Goal: Task Accomplishment & Management: Use online tool/utility

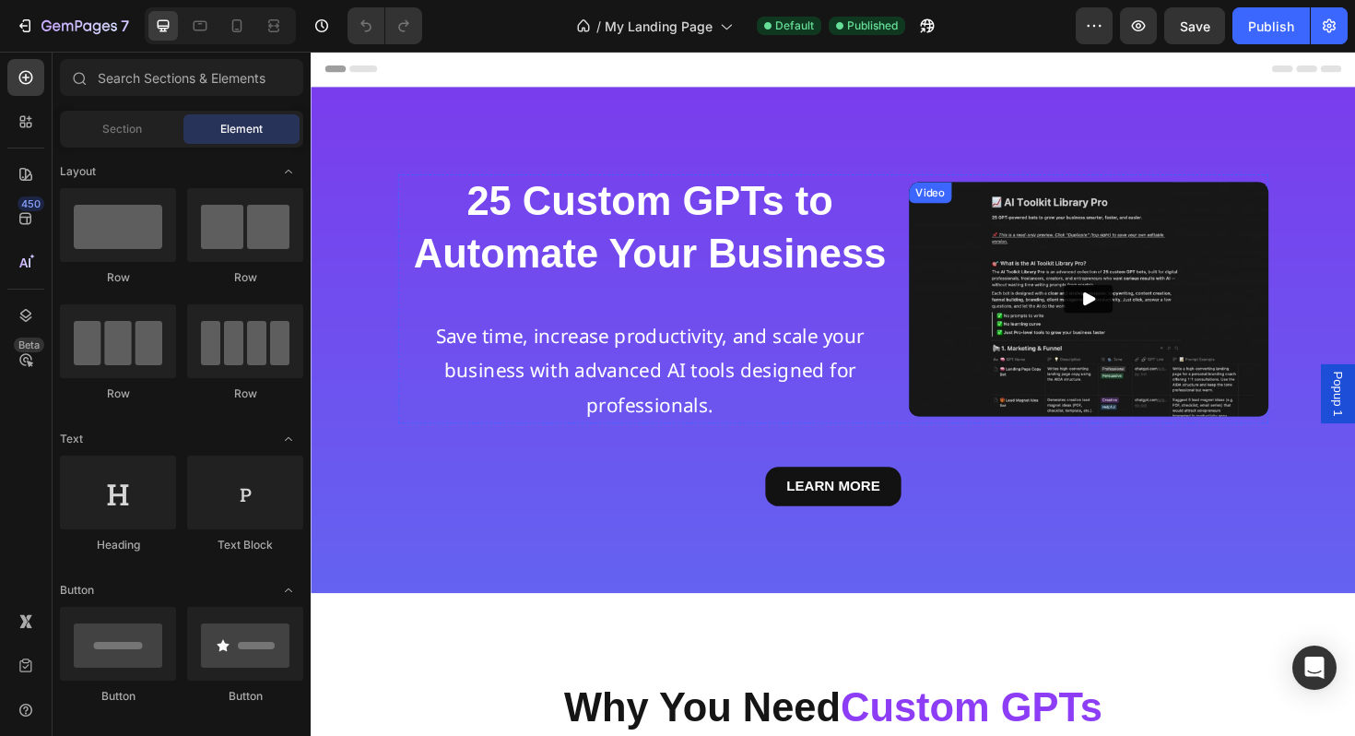
click at [1026, 379] on img at bounding box center [1134, 314] width 381 height 248
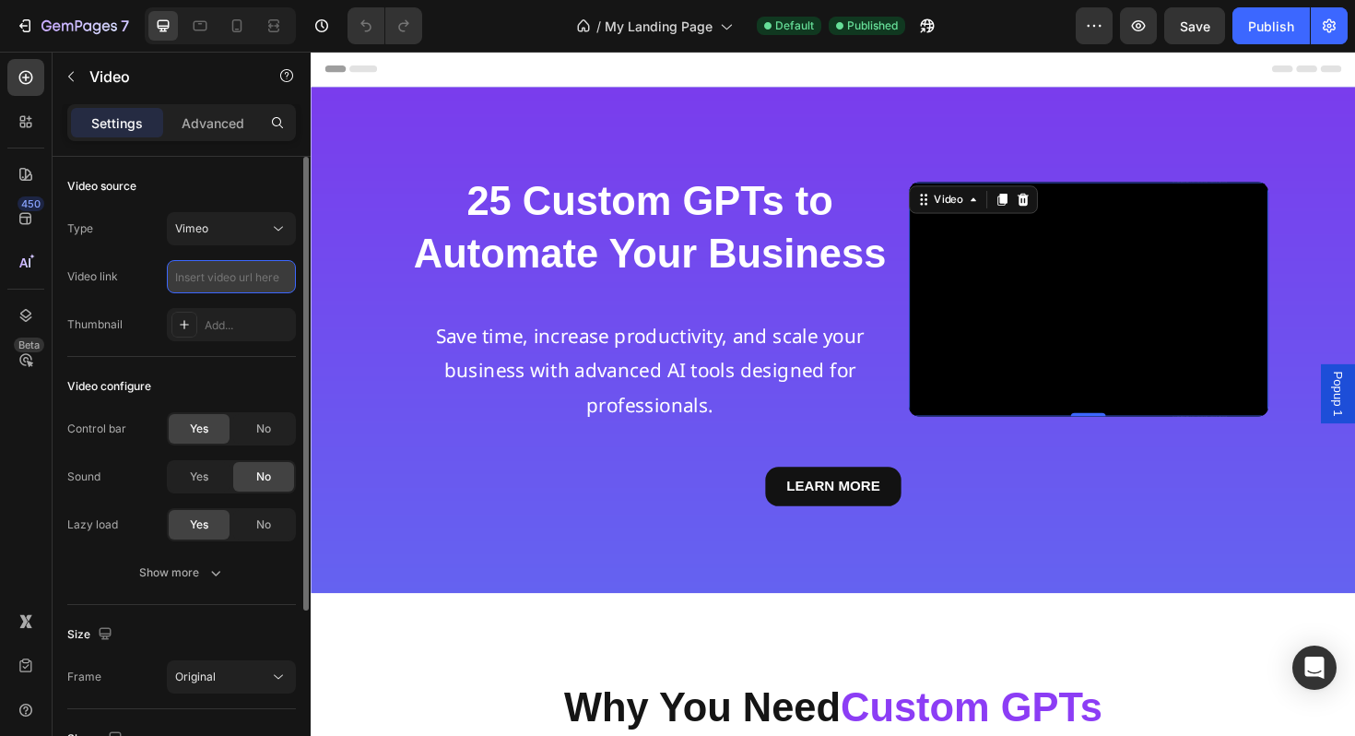
click at [247, 276] on input "text" at bounding box center [231, 276] width 129 height 33
paste input "[URL][DOMAIN_NAME]"
type input "[URL][DOMAIN_NAME]"
click at [105, 331] on div "Thumbnail" at bounding box center [94, 324] width 55 height 17
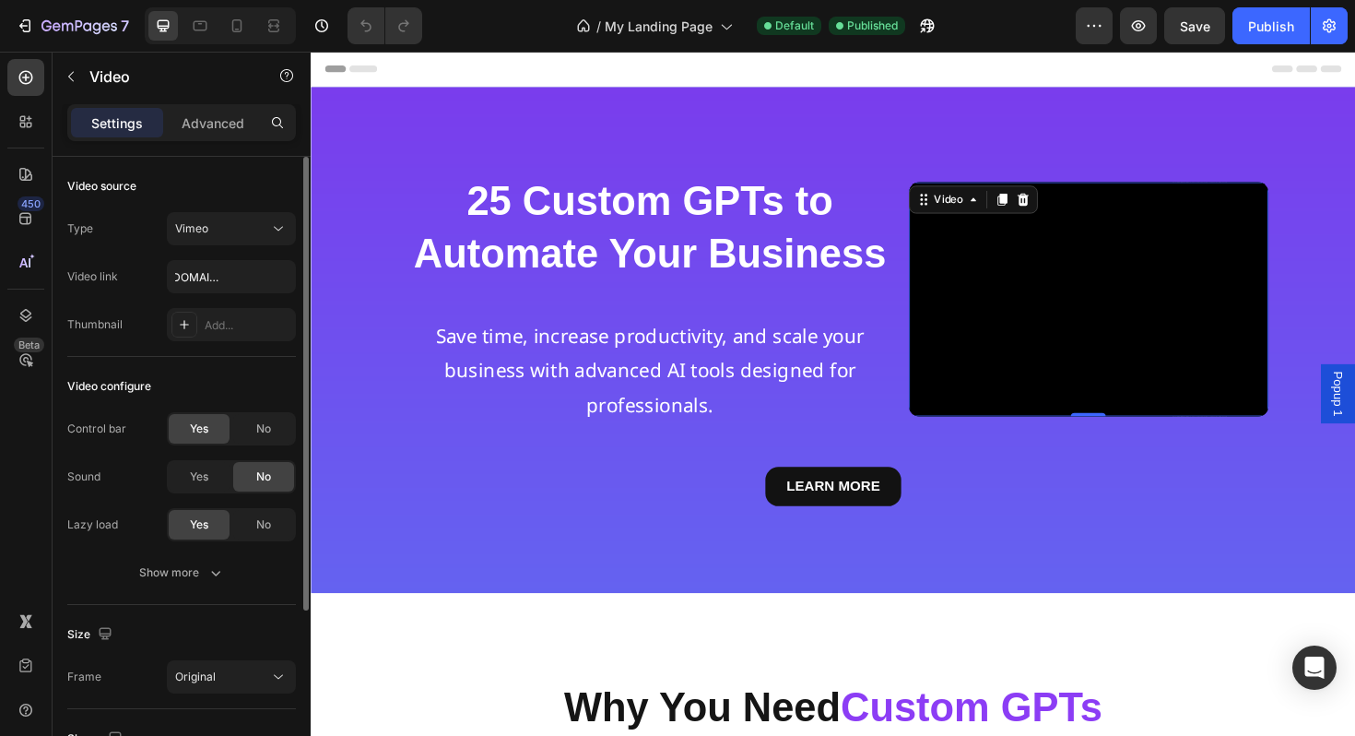
scroll to position [0, 0]
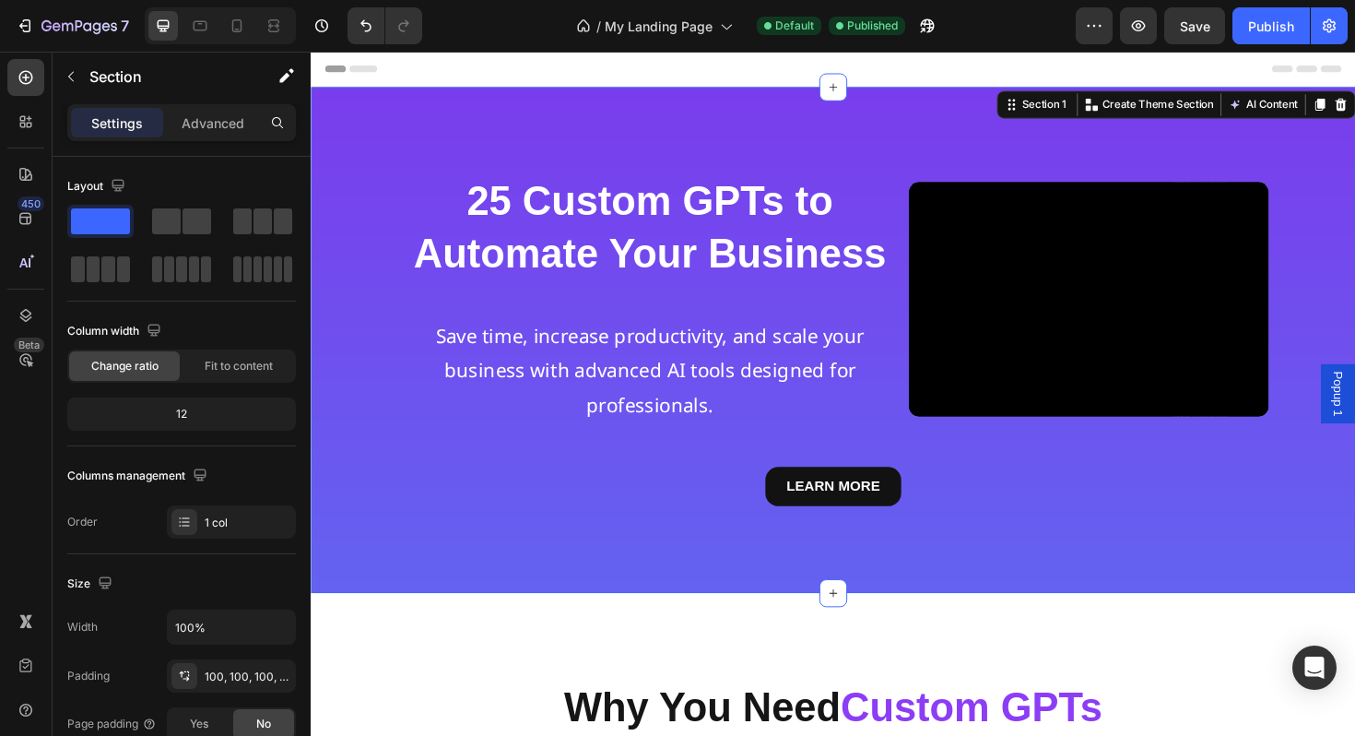
click at [372, 488] on div "25 Custom GPTs to Automate Your Business Heading Save time, increase productivi…" at bounding box center [864, 357] width 1106 height 536
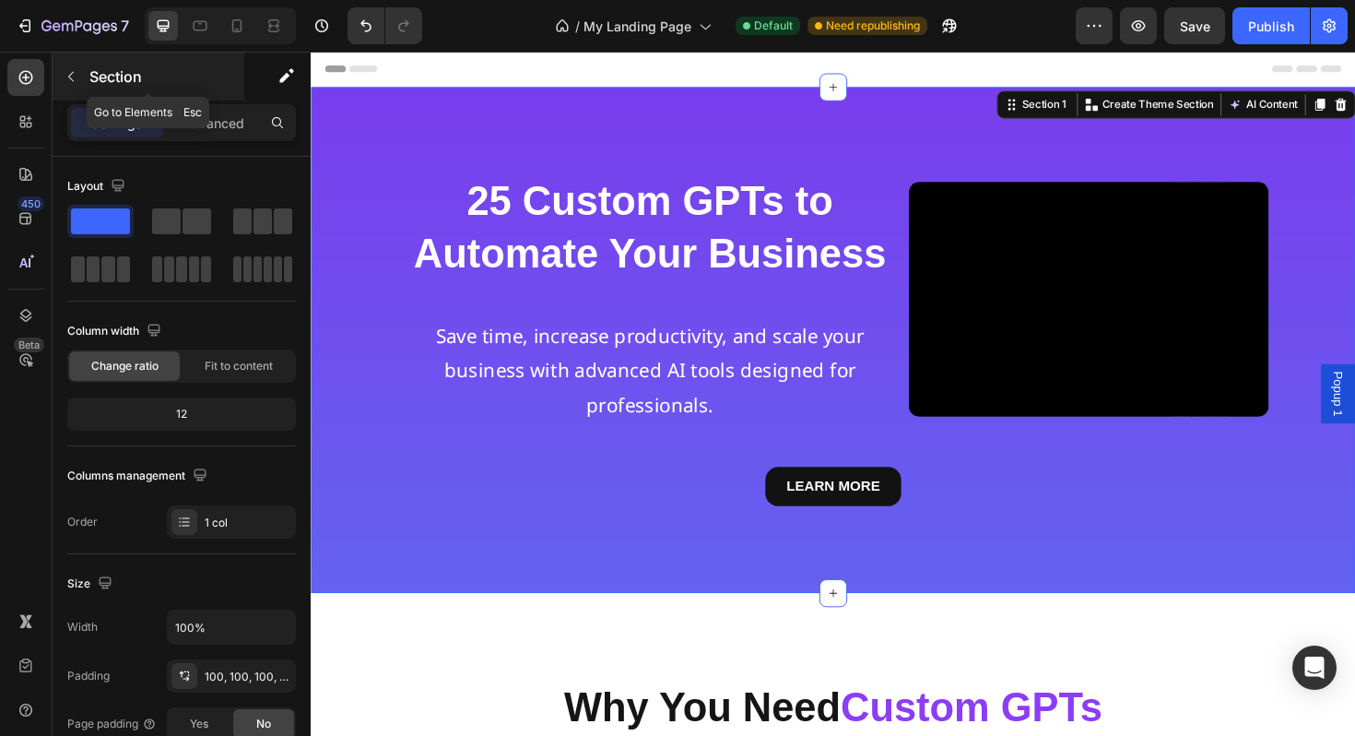
click at [82, 72] on button "button" at bounding box center [71, 77] width 30 height 30
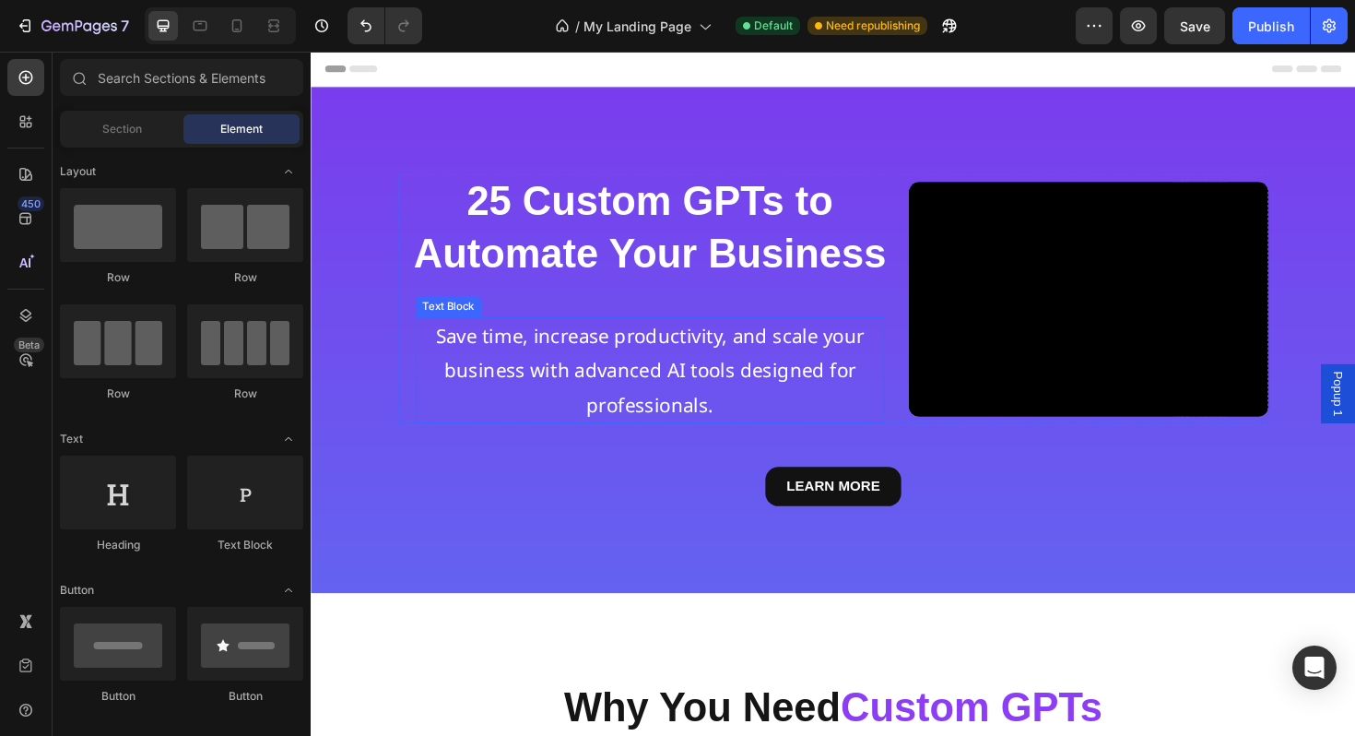
click at [764, 371] on p "Save time, increase productivity, and scale your business with advanced AI tool…" at bounding box center [669, 390] width 493 height 110
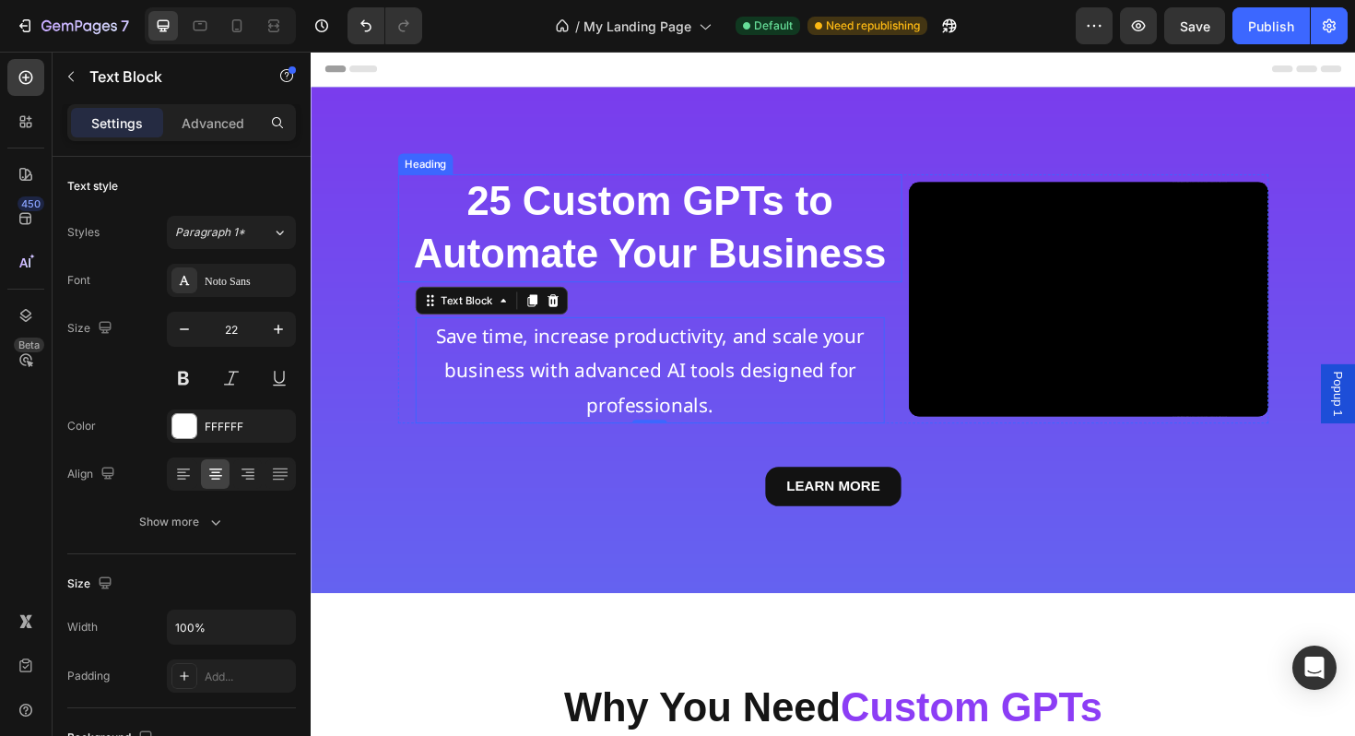
click at [685, 208] on strong "25 Custom GPTs to" at bounding box center [670, 210] width 388 height 48
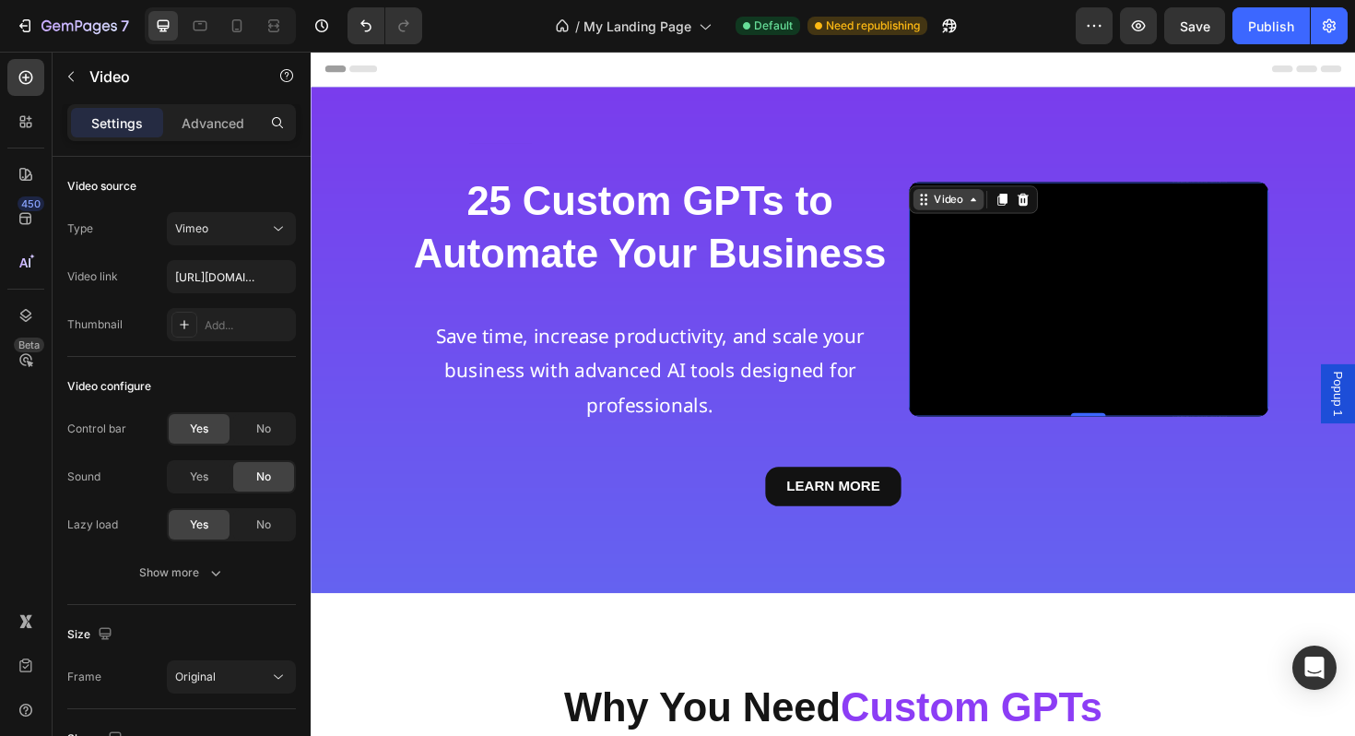
click at [962, 206] on div "Video" at bounding box center [986, 208] width 75 height 22
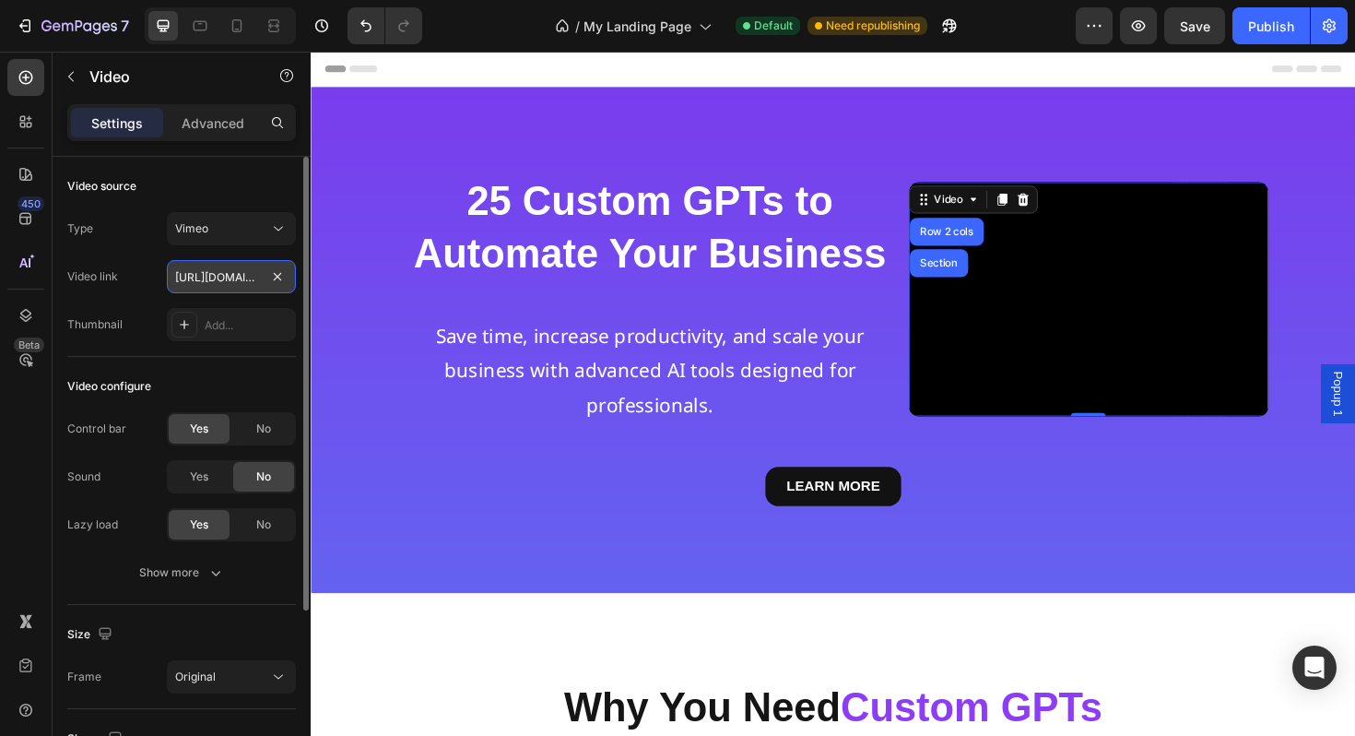
click at [237, 288] on input "[URL][DOMAIN_NAME]" at bounding box center [231, 276] width 129 height 33
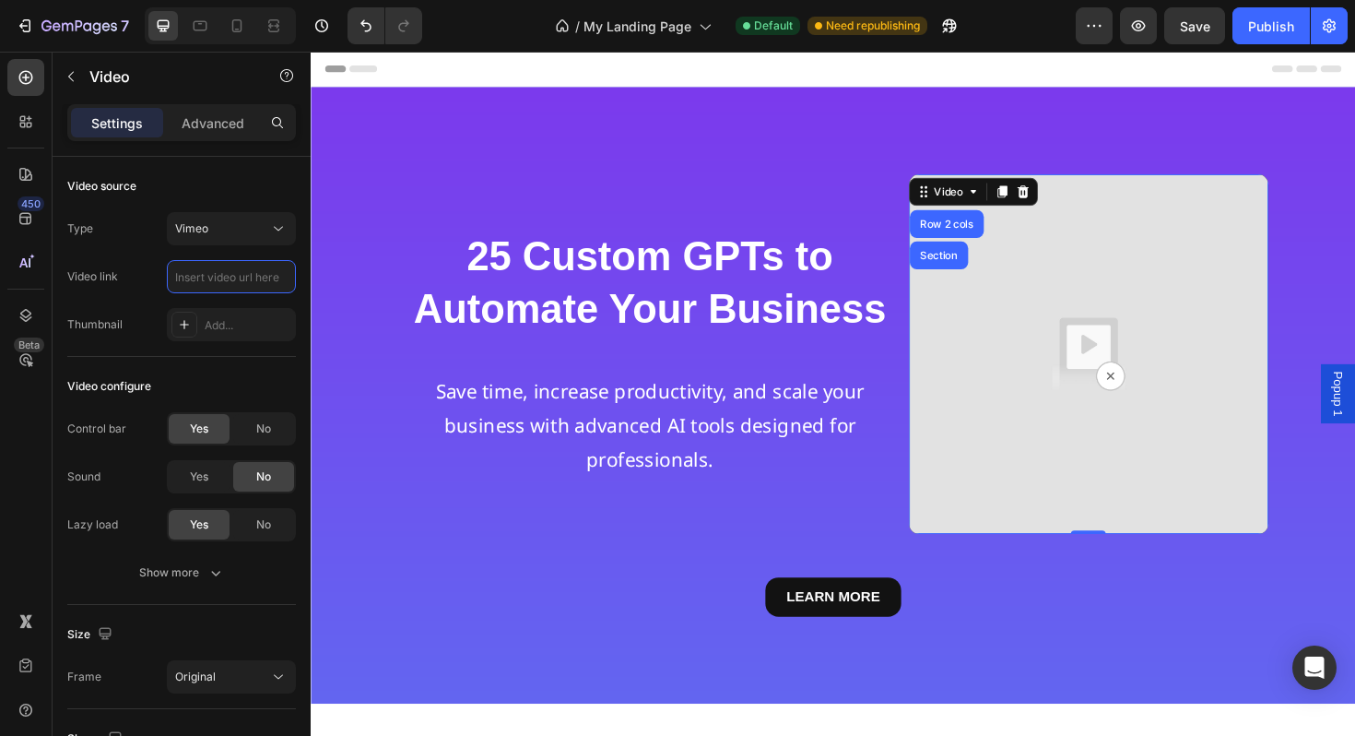
paste input "[URL][DOMAIN_NAME]"
type input "[URL][DOMAIN_NAME]"
click at [126, 325] on div "Thumbnail Add..." at bounding box center [181, 324] width 229 height 33
click at [500, 616] on div "LEARN MORE Button" at bounding box center [864, 628] width 922 height 41
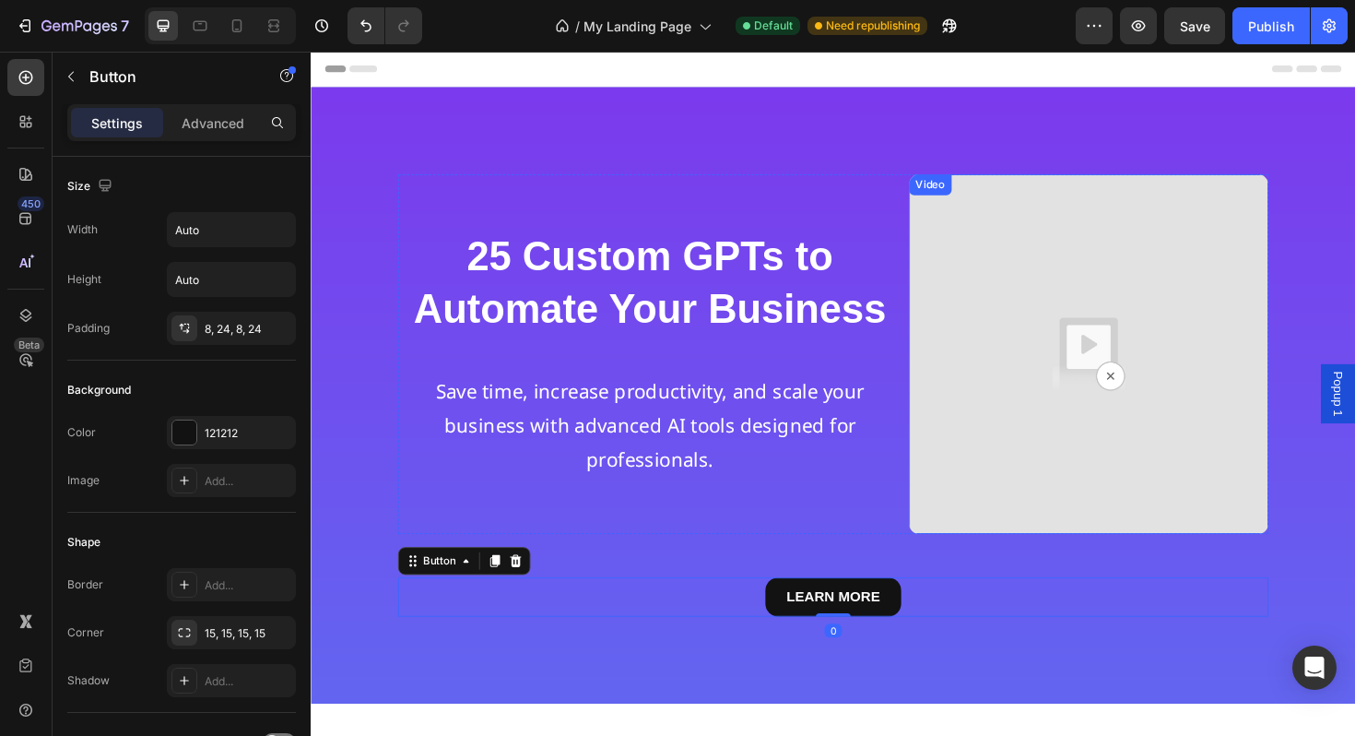
click at [1018, 404] on img at bounding box center [1134, 372] width 381 height 381
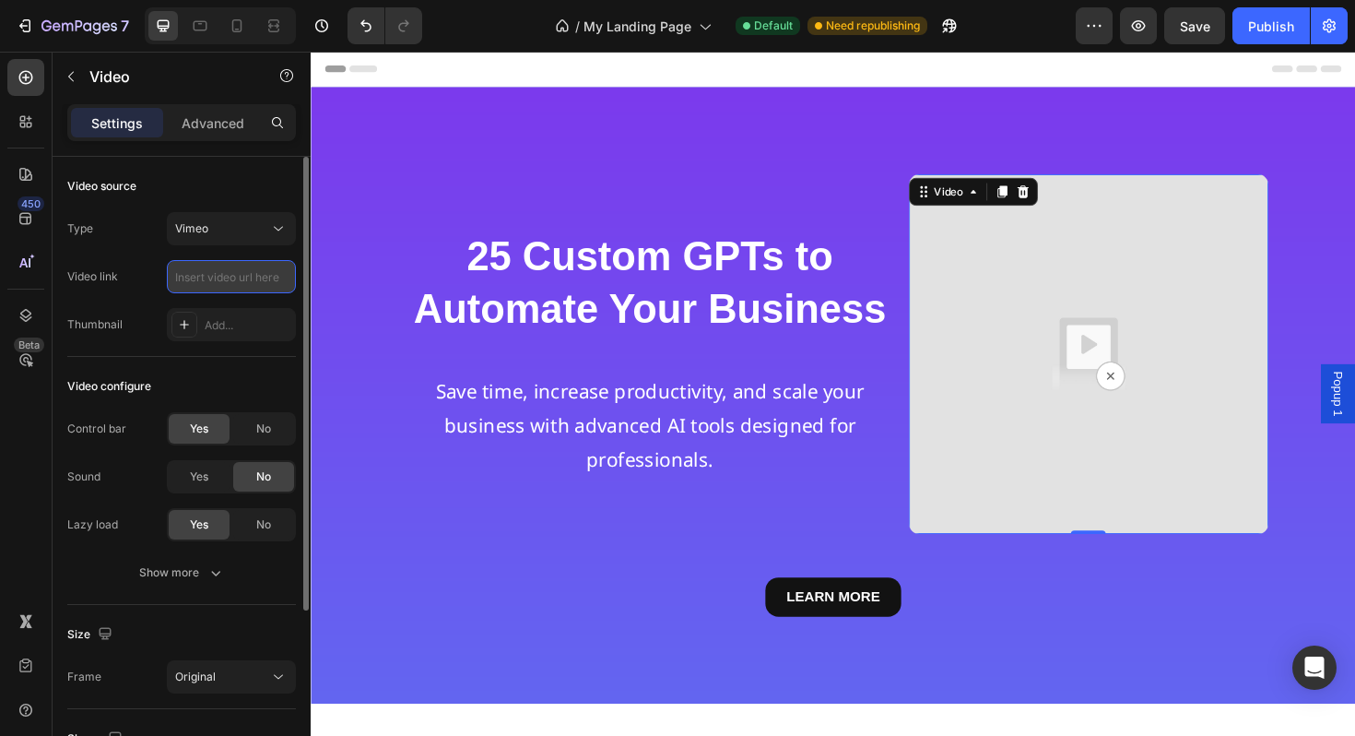
click at [228, 277] on input "text" at bounding box center [231, 276] width 129 height 33
paste input "[URL][DOMAIN_NAME]"
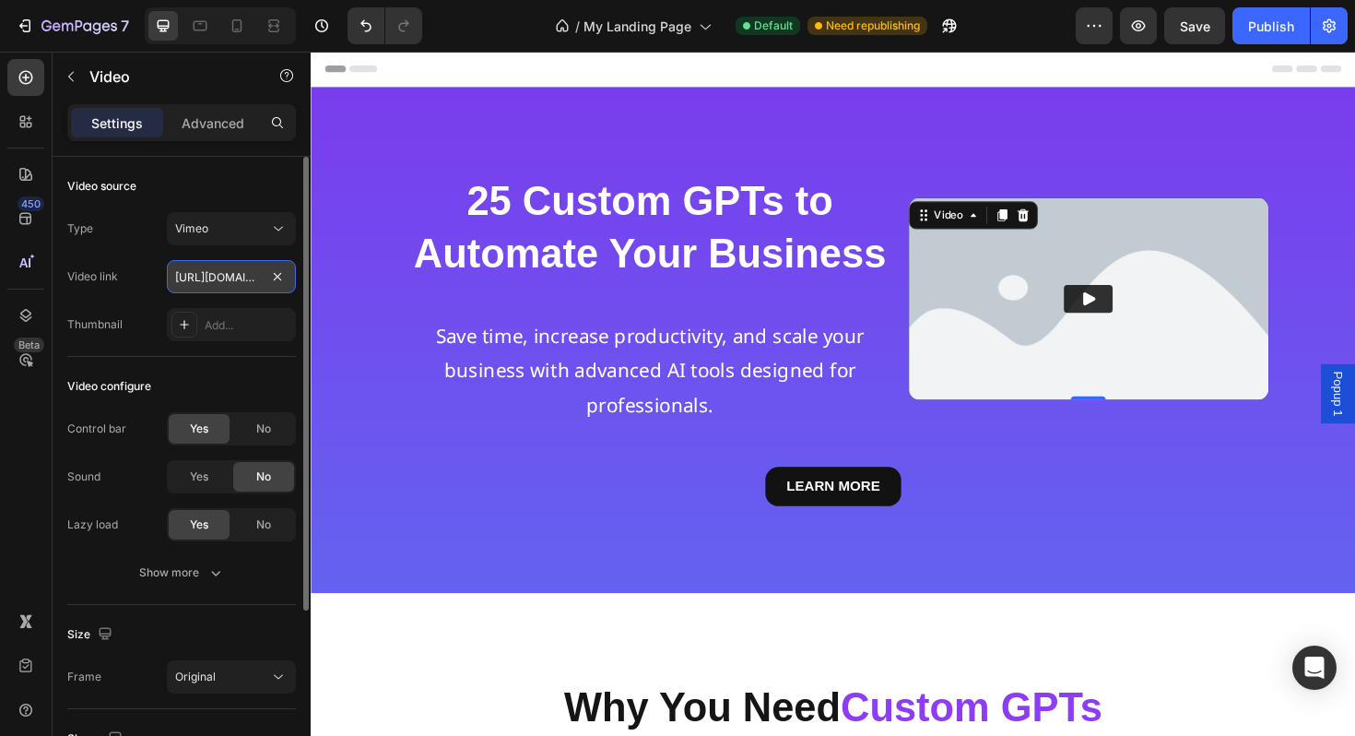
scroll to position [0, 142]
type input "[URL][DOMAIN_NAME]"
click at [142, 305] on div "Type Vimeo Video link [URL][DOMAIN_NAME] Thumbnail Add..." at bounding box center [181, 276] width 229 height 129
click at [1145, 308] on button "Play" at bounding box center [1134, 314] width 52 height 30
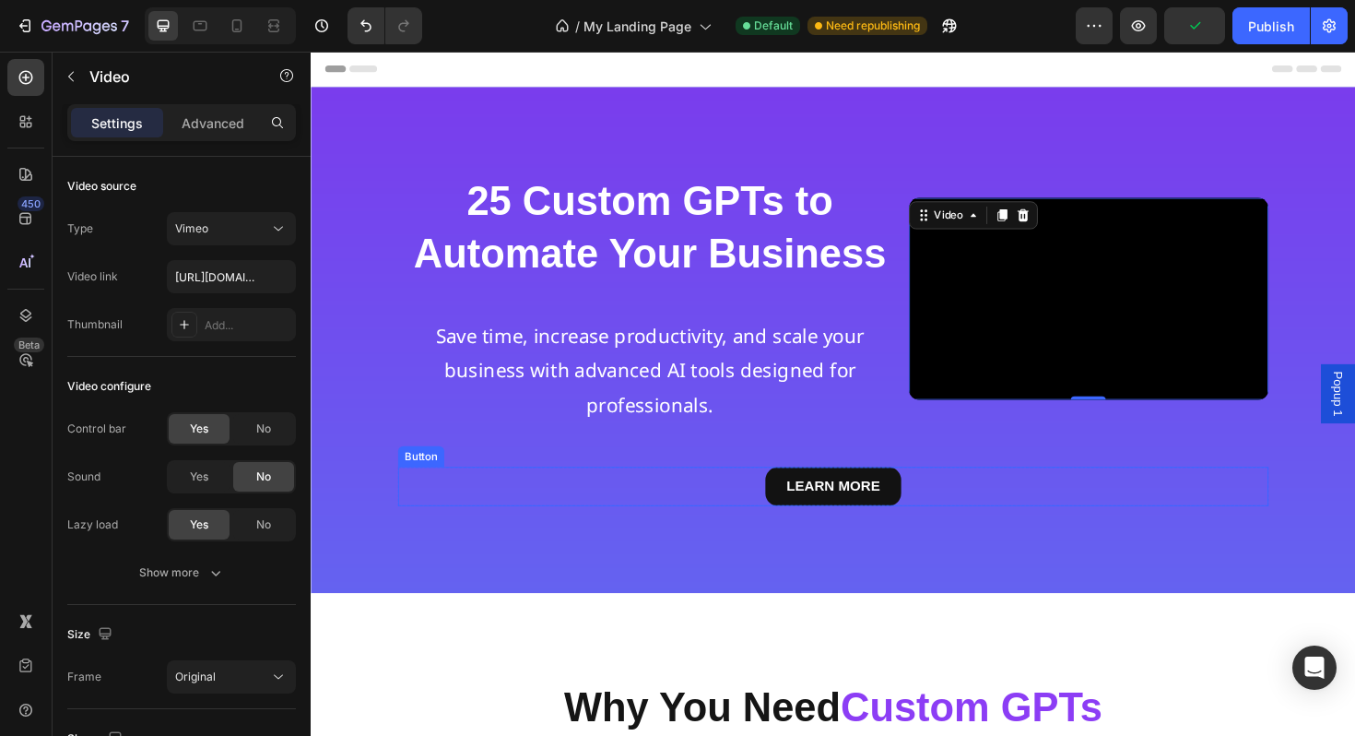
click at [1153, 527] on div "LEARN MORE Button" at bounding box center [864, 511] width 922 height 41
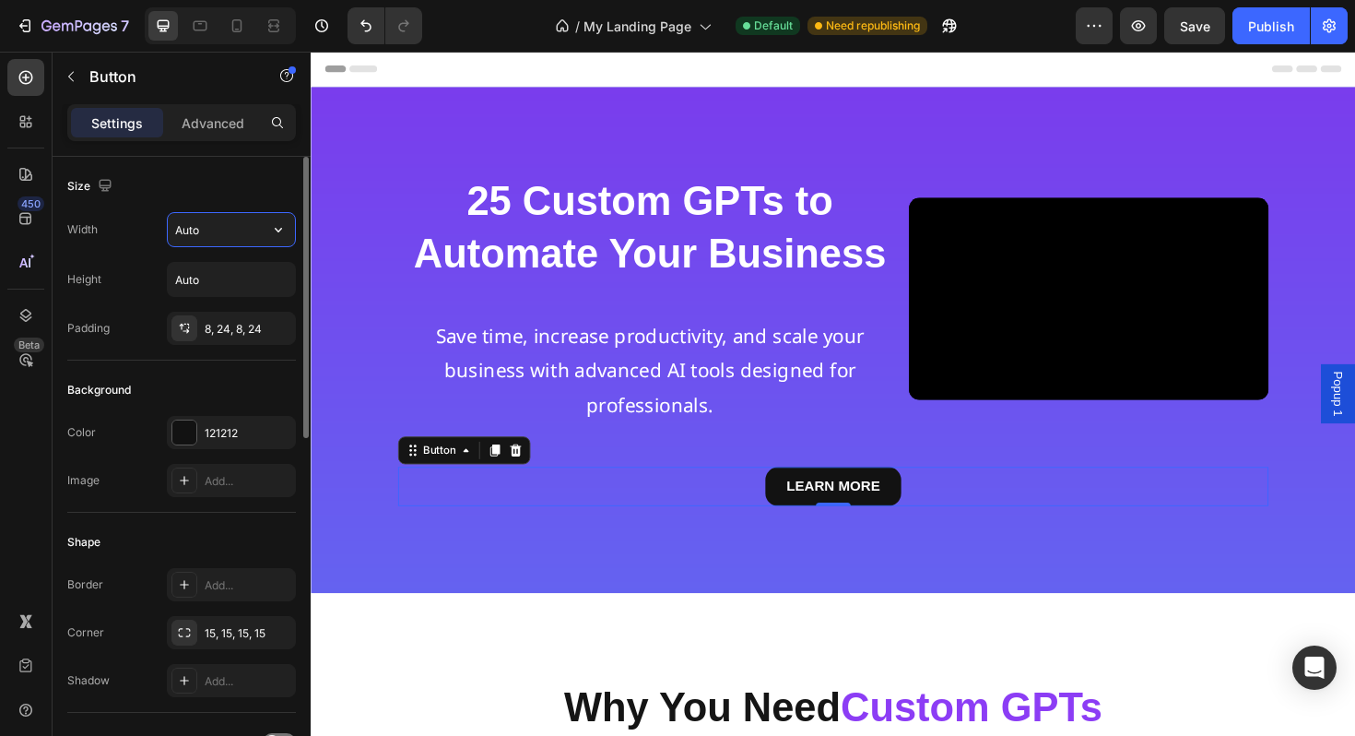
click at [233, 228] on input "Auto" at bounding box center [231, 229] width 127 height 33
click at [277, 230] on icon "button" at bounding box center [278, 230] width 7 height 5
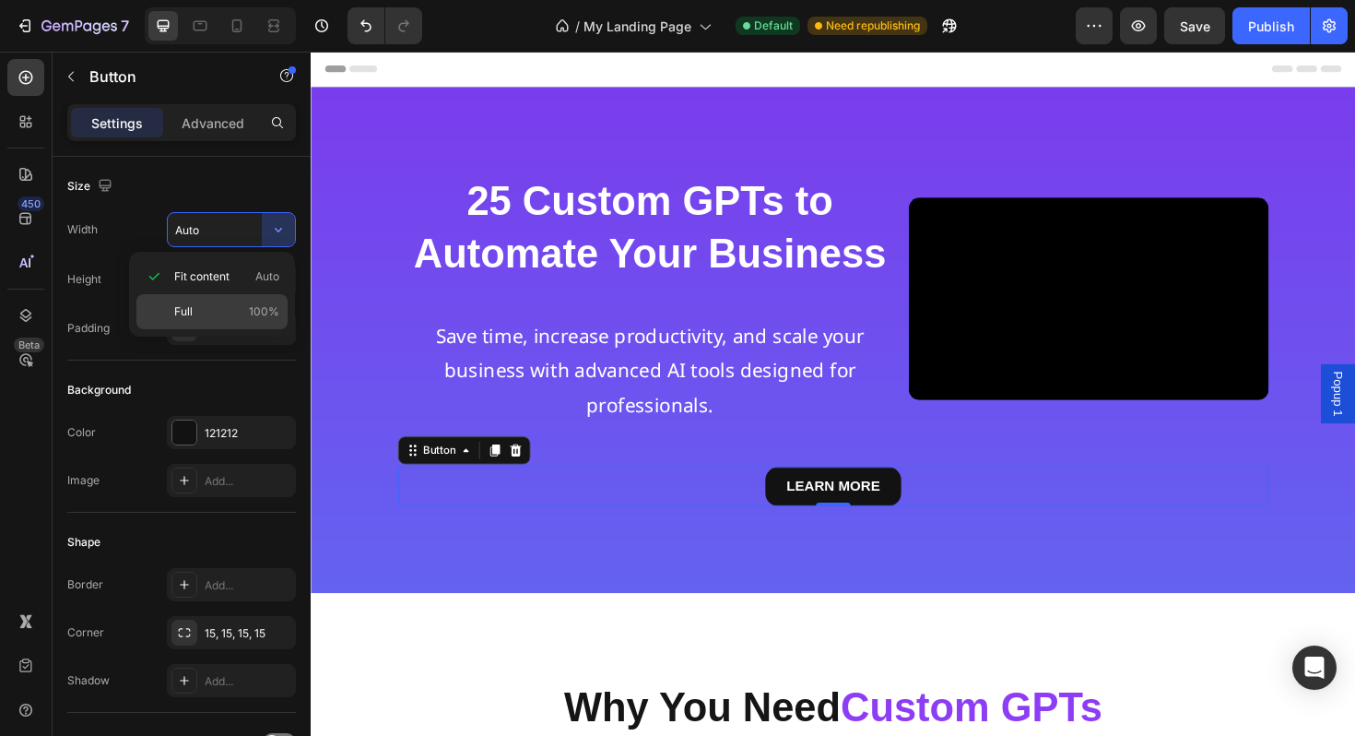
click at [236, 301] on div "Full 100%" at bounding box center [211, 311] width 151 height 35
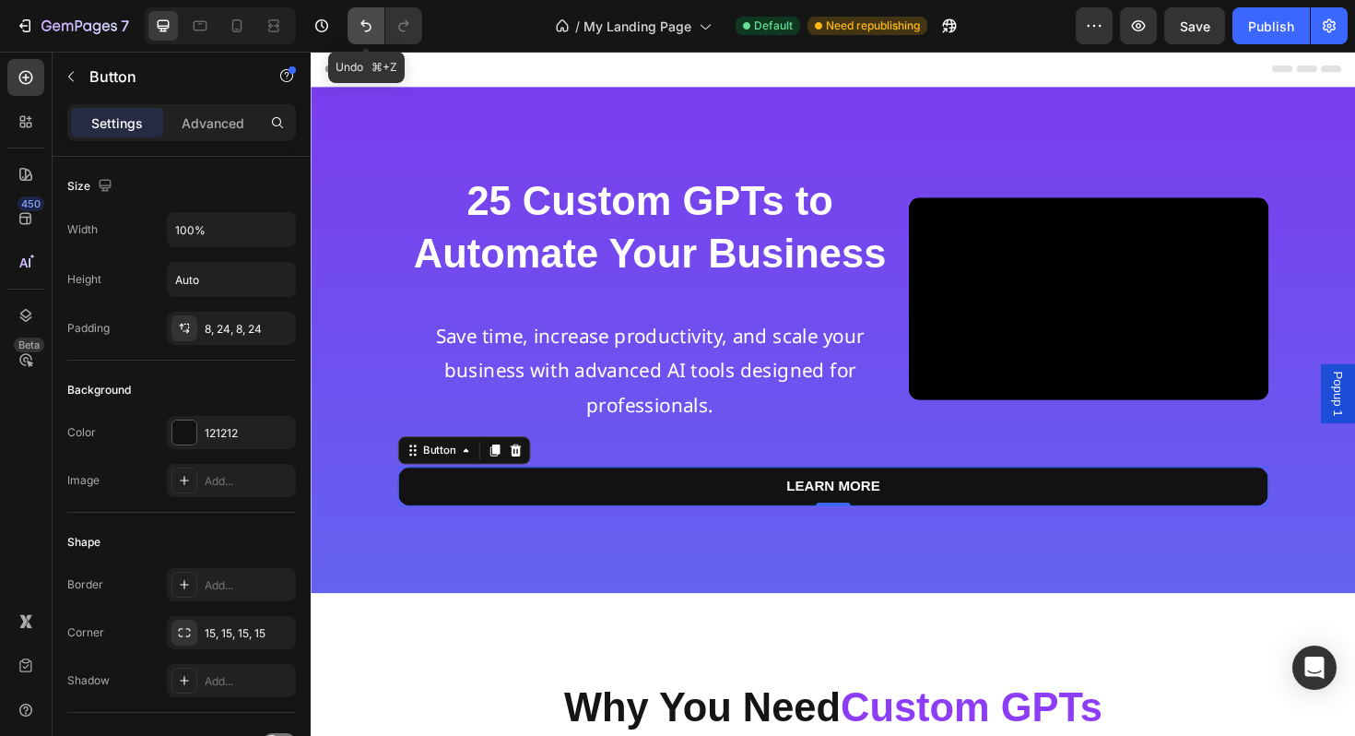
click at [359, 24] on icon "Undo/Redo" at bounding box center [366, 26] width 18 height 18
type input "Auto"
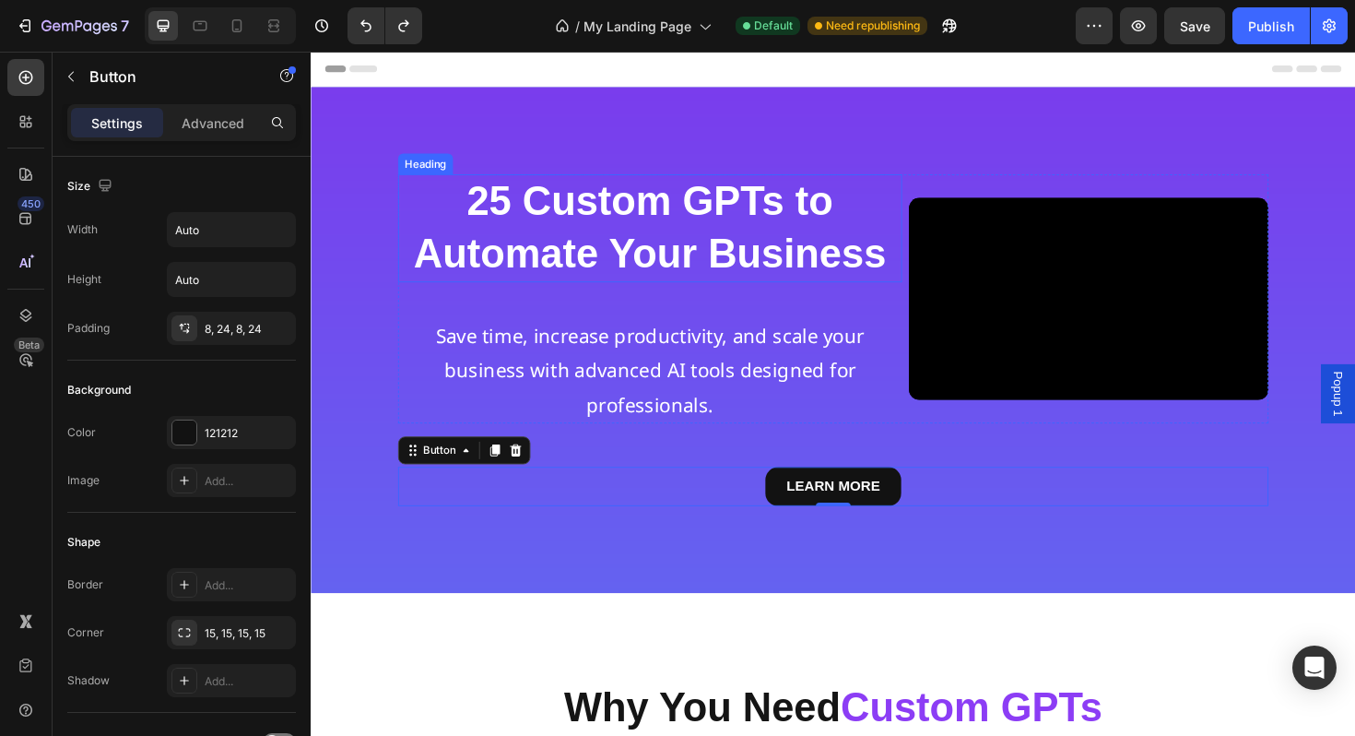
click at [891, 266] on strong "Automate Your Business" at bounding box center [669, 266] width 501 height 48
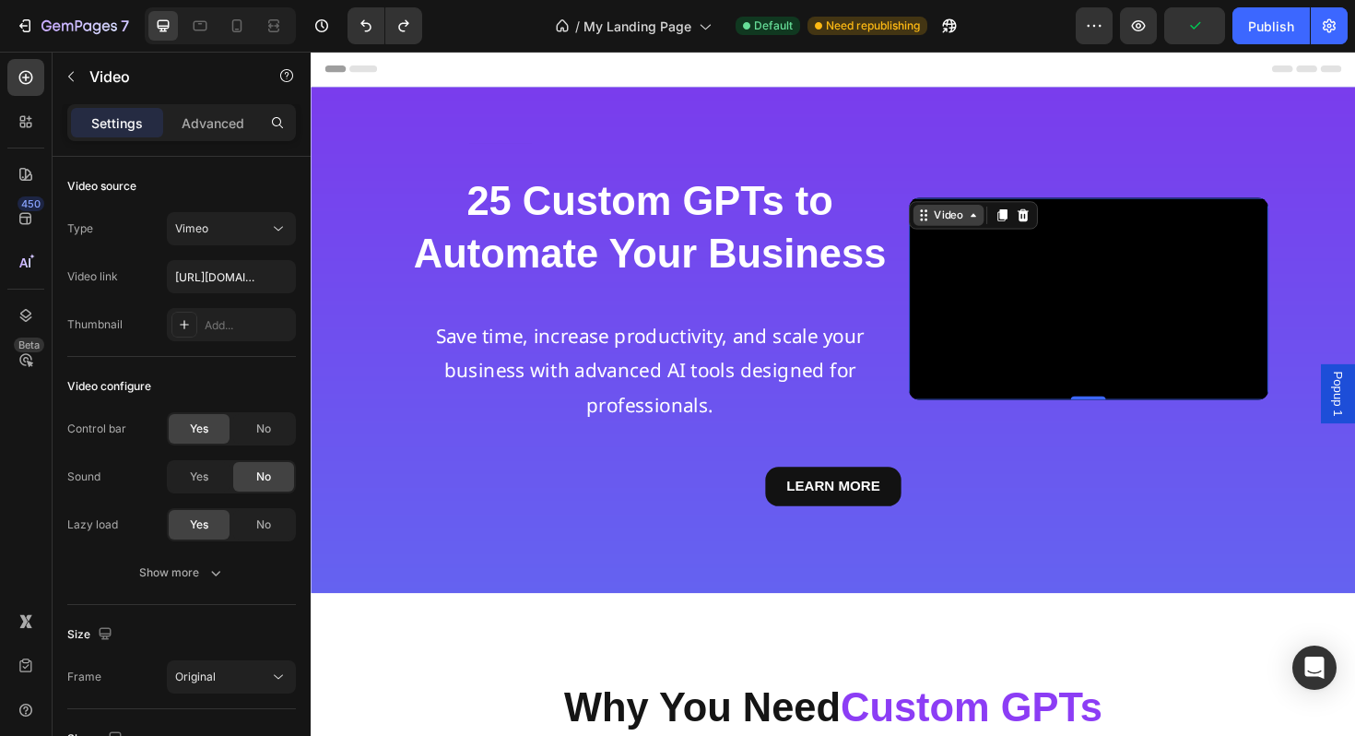
click at [968, 220] on div "Video" at bounding box center [986, 225] width 38 height 17
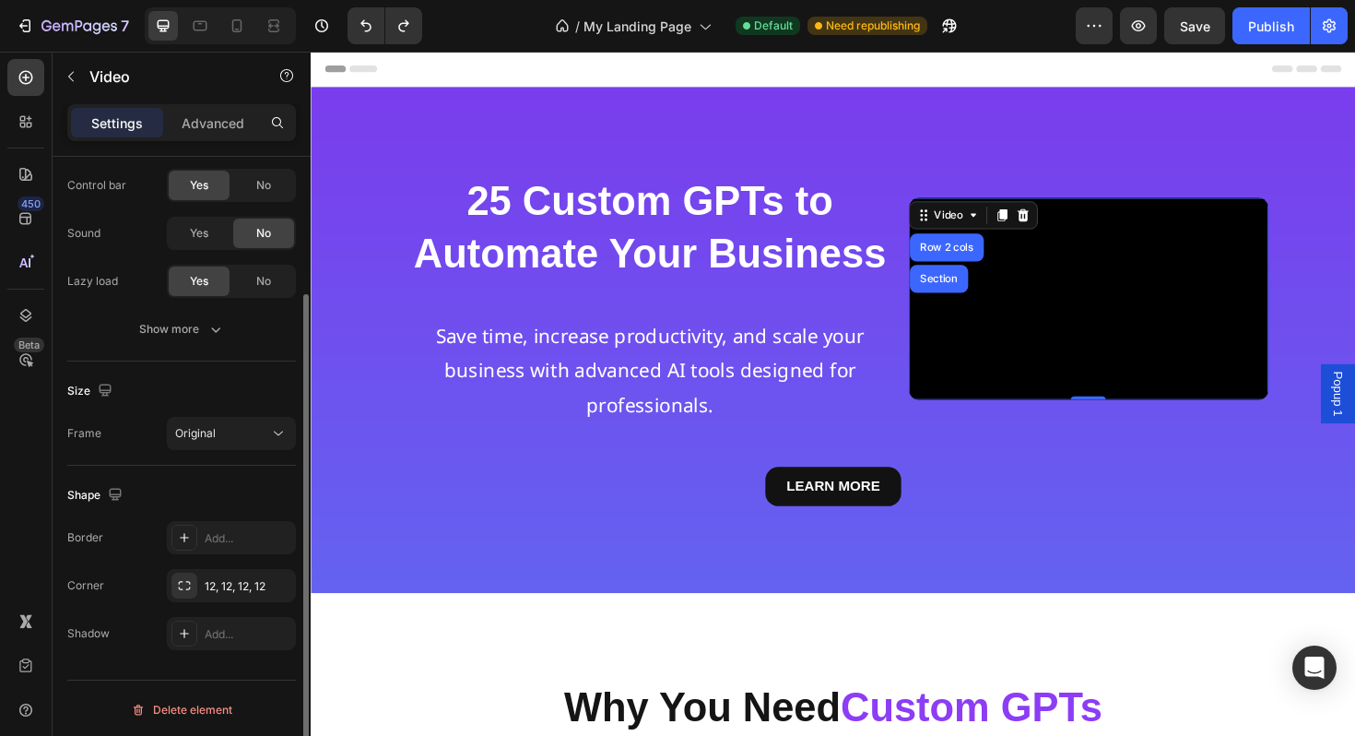
scroll to position [246, 0]
click at [280, 431] on icon at bounding box center [278, 430] width 18 height 18
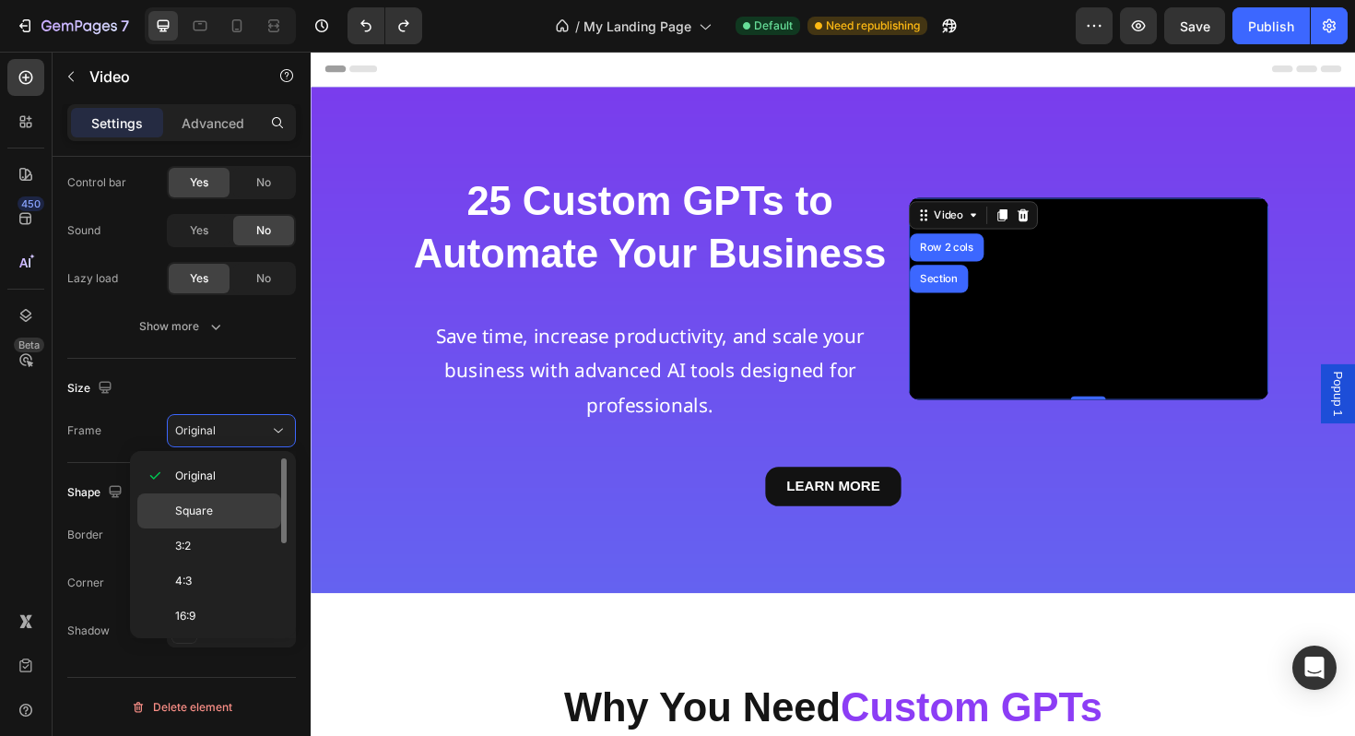
click at [241, 507] on p "Square" at bounding box center [224, 510] width 98 height 17
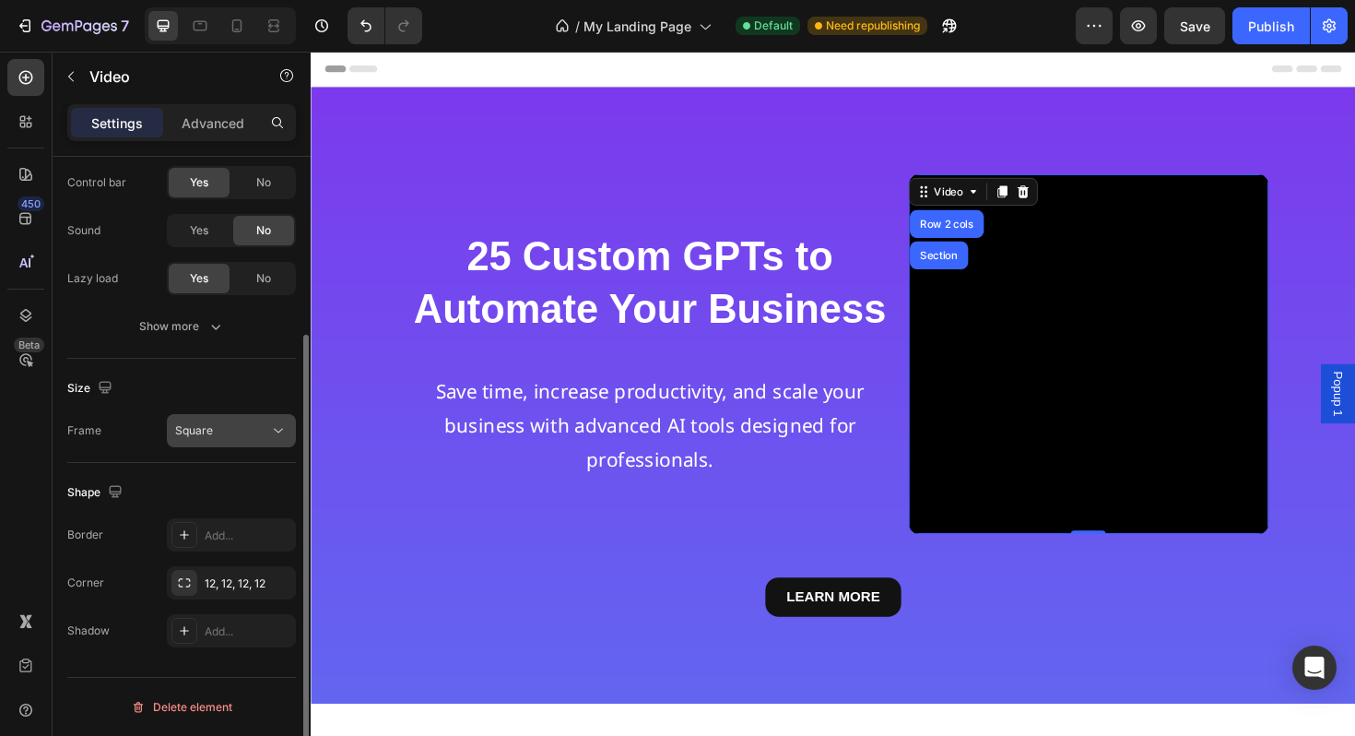
click at [269, 442] on button "Square" at bounding box center [231, 430] width 129 height 33
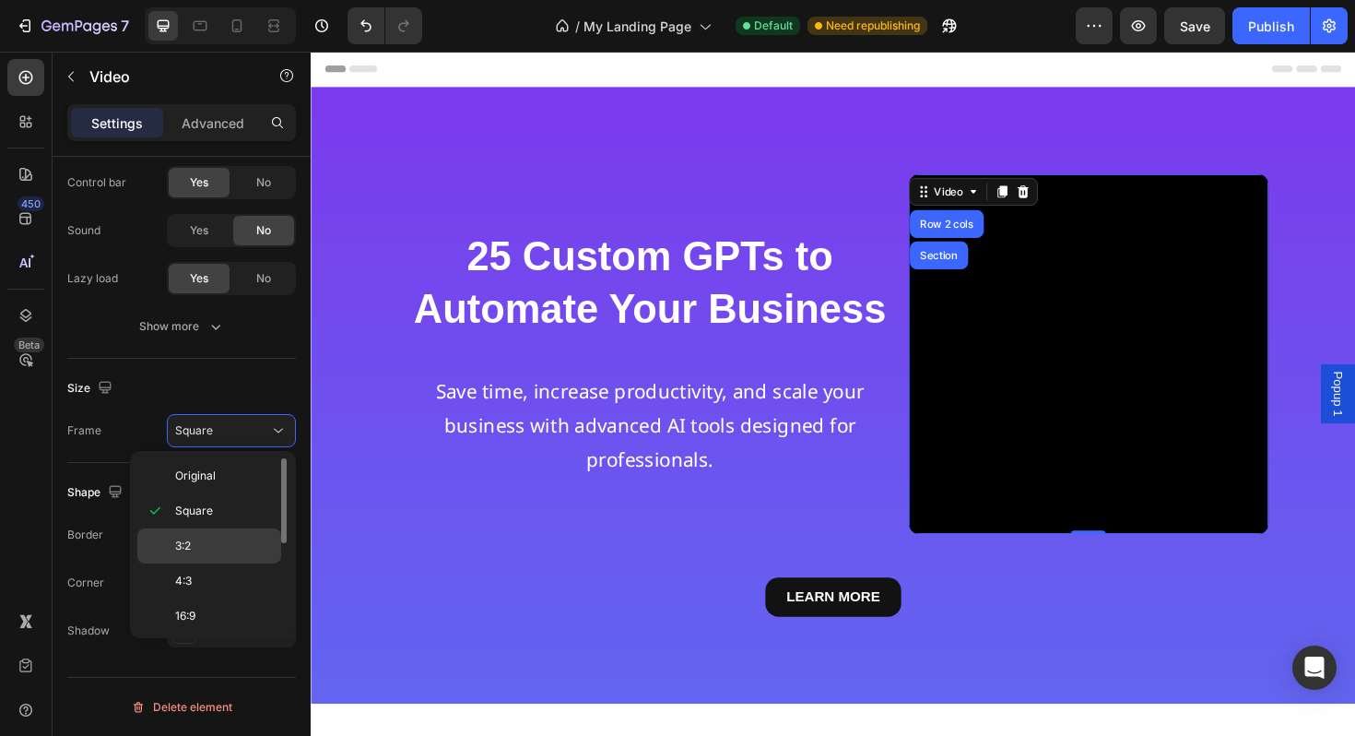
click at [217, 537] on p "3:2" at bounding box center [224, 545] width 98 height 17
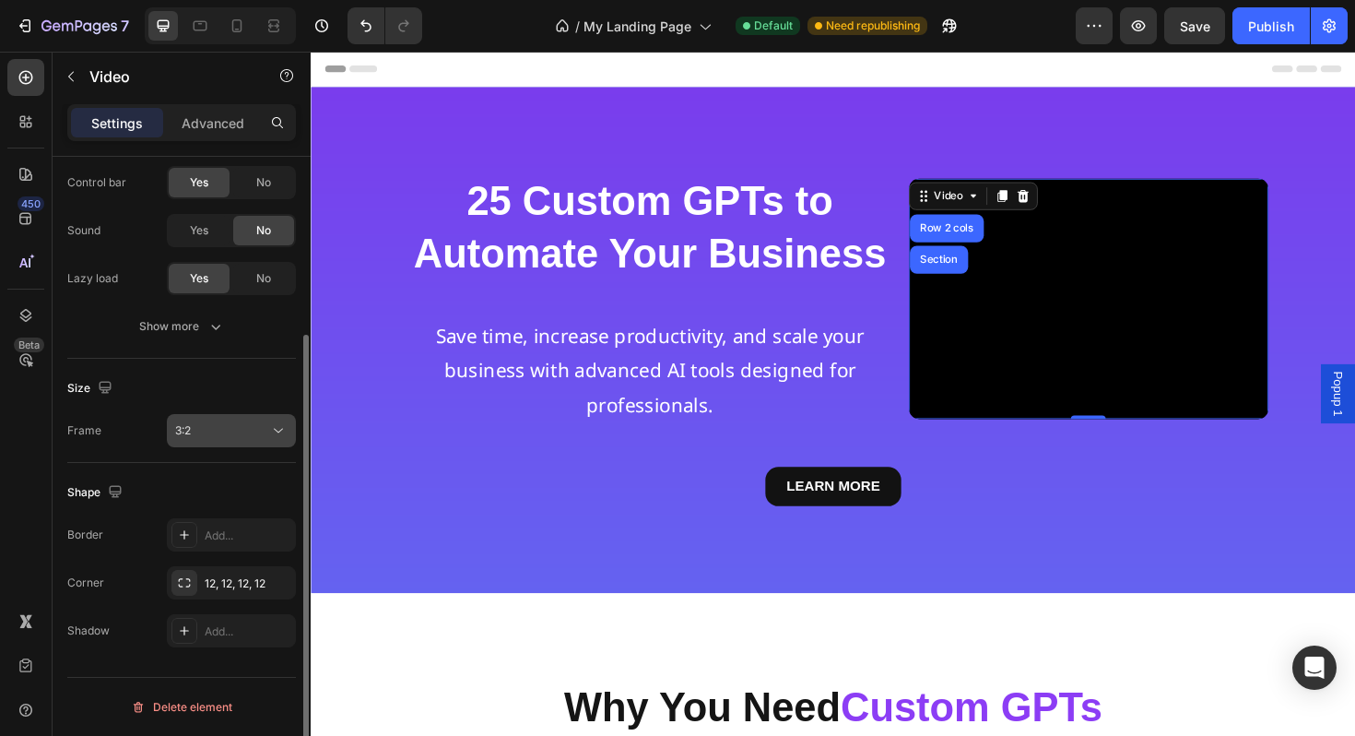
click at [272, 432] on icon at bounding box center [278, 430] width 18 height 18
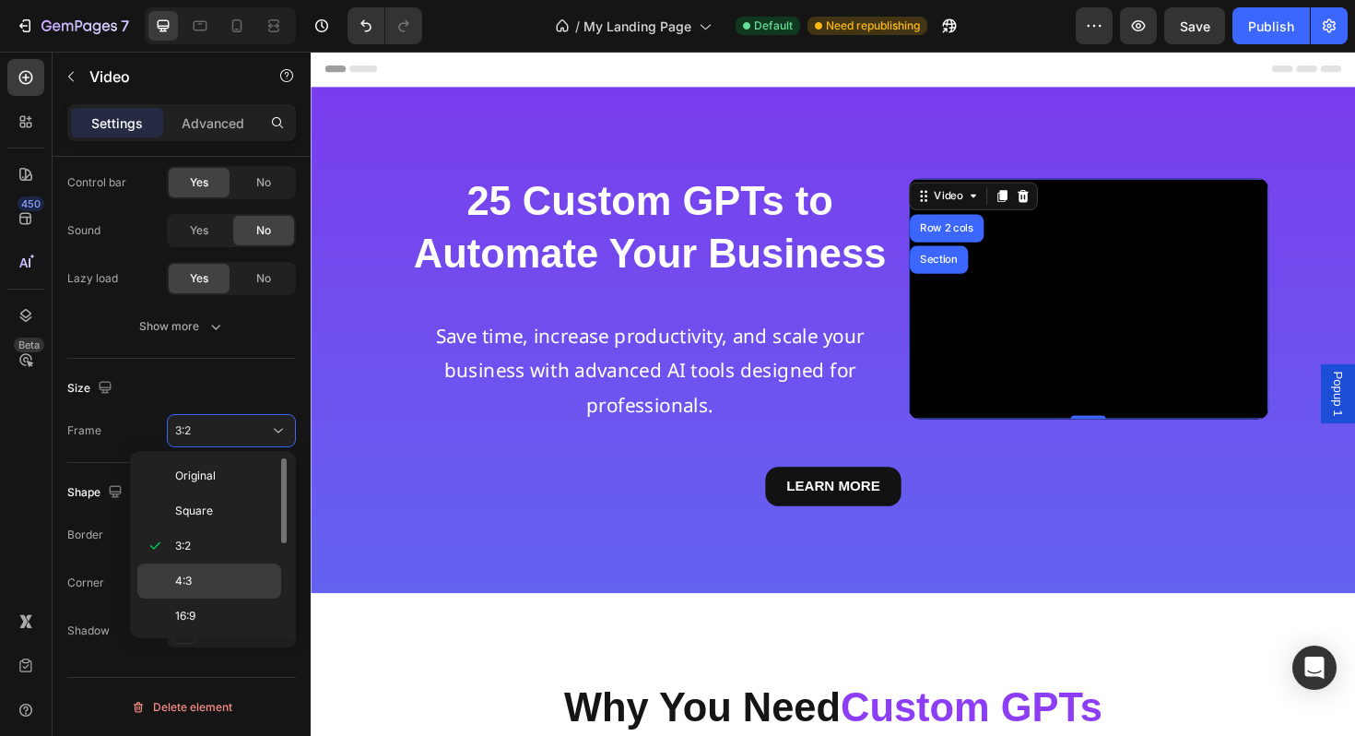
click at [229, 598] on div "4:3" at bounding box center [209, 615] width 144 height 35
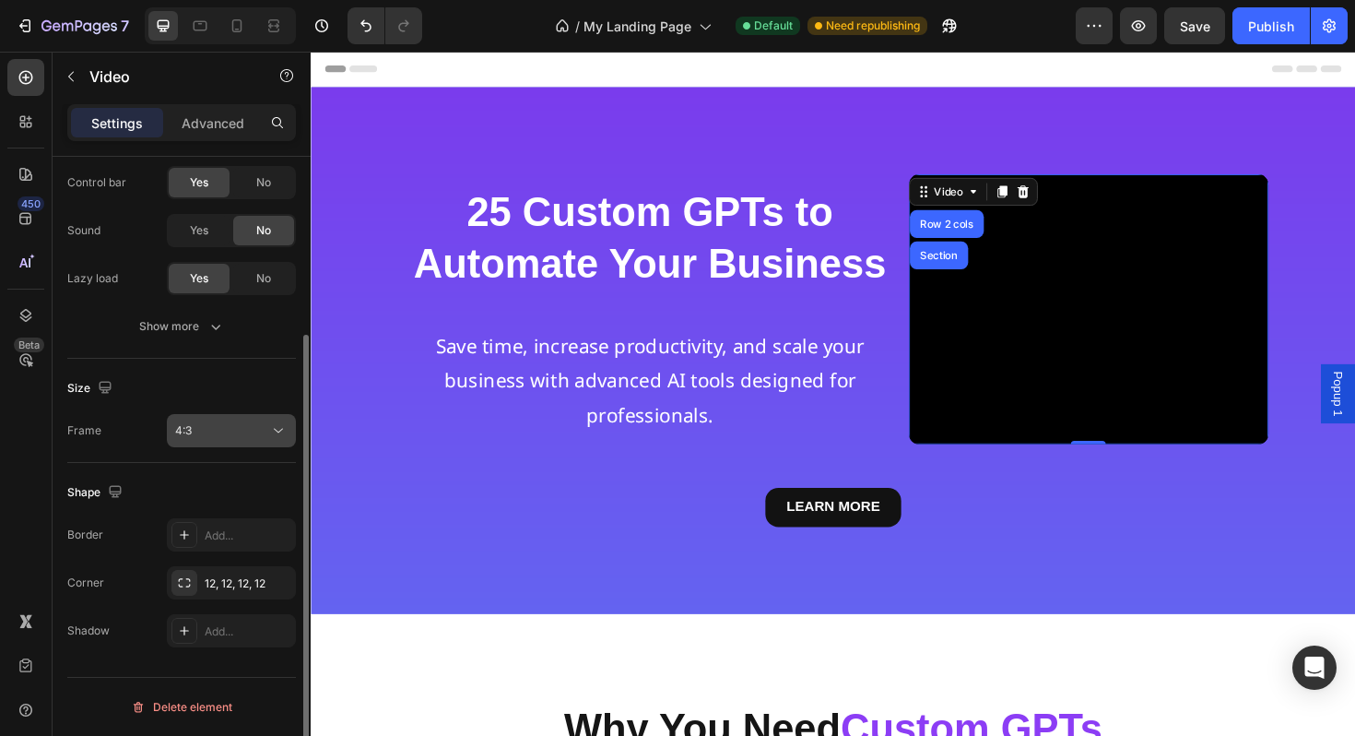
click at [270, 443] on button "4:3" at bounding box center [231, 430] width 129 height 33
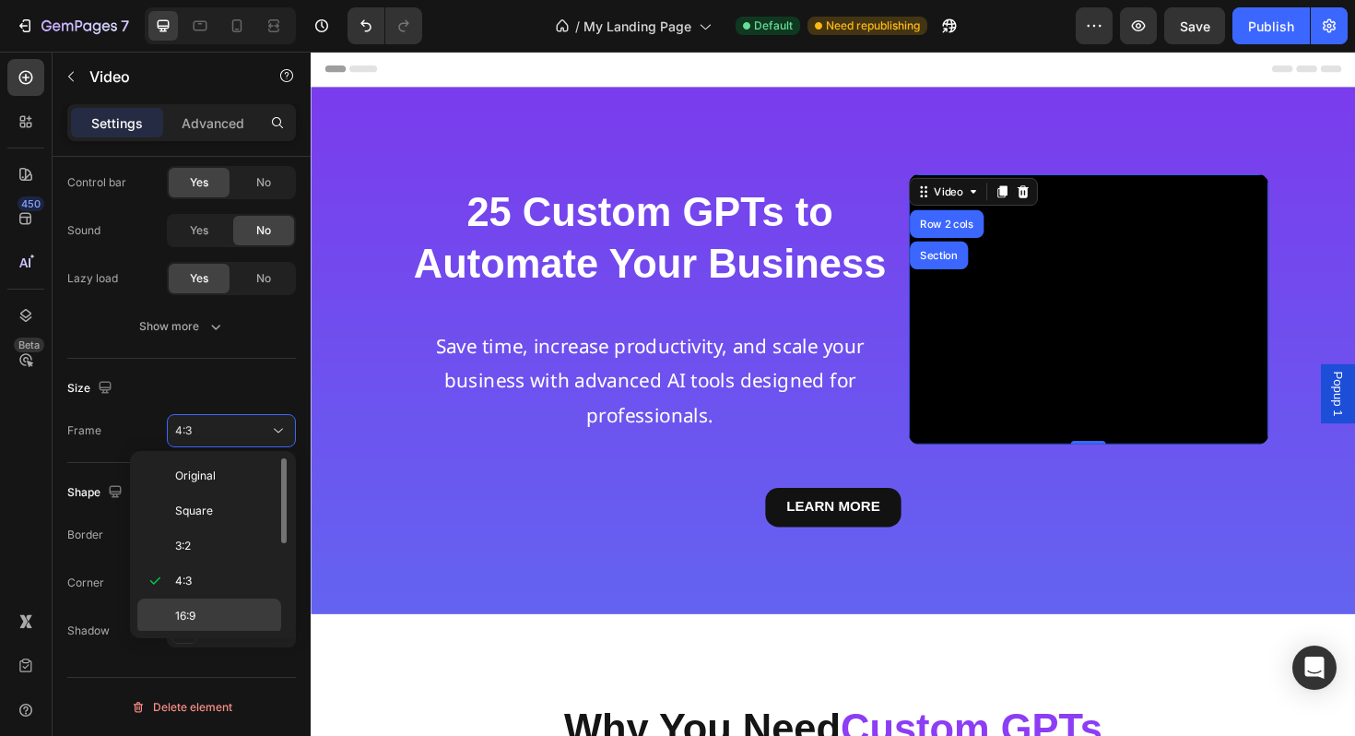
click at [235, 614] on p "16:9" at bounding box center [224, 616] width 98 height 17
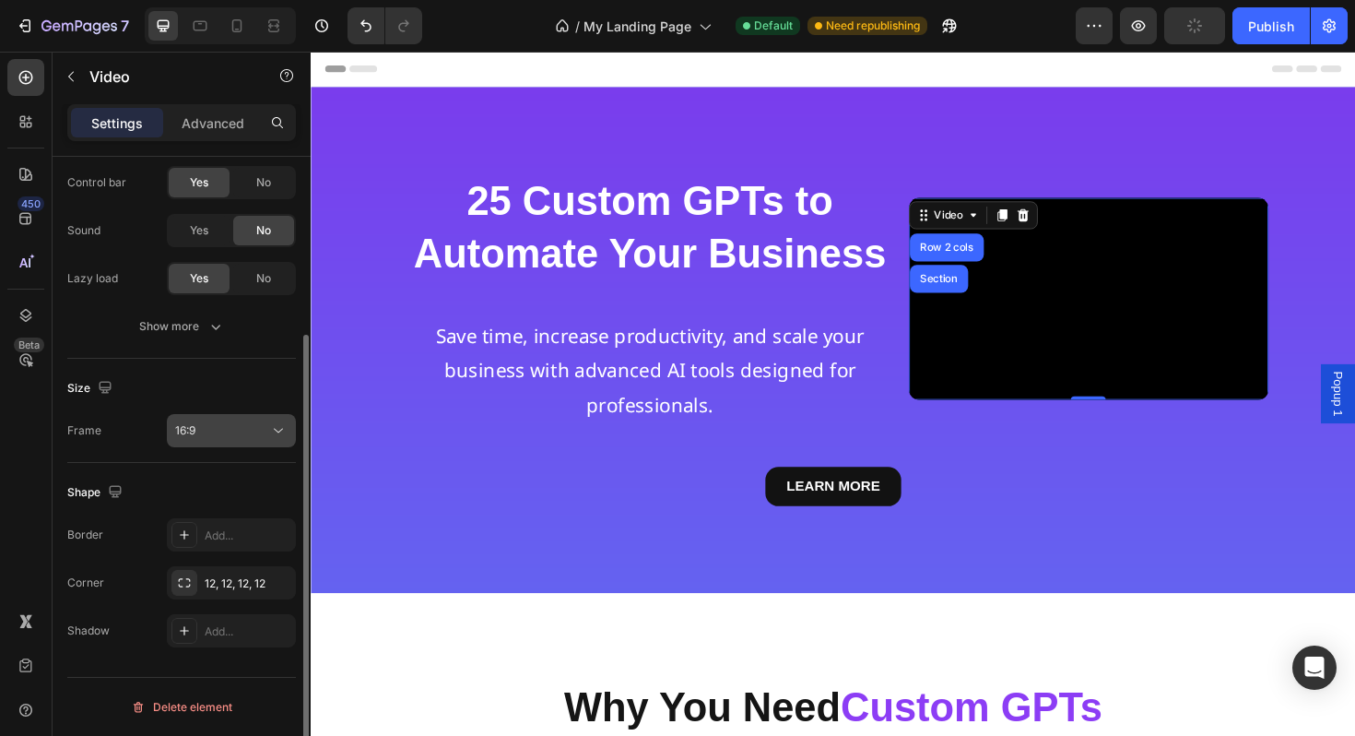
click at [259, 438] on div "16:9" at bounding box center [222, 430] width 94 height 17
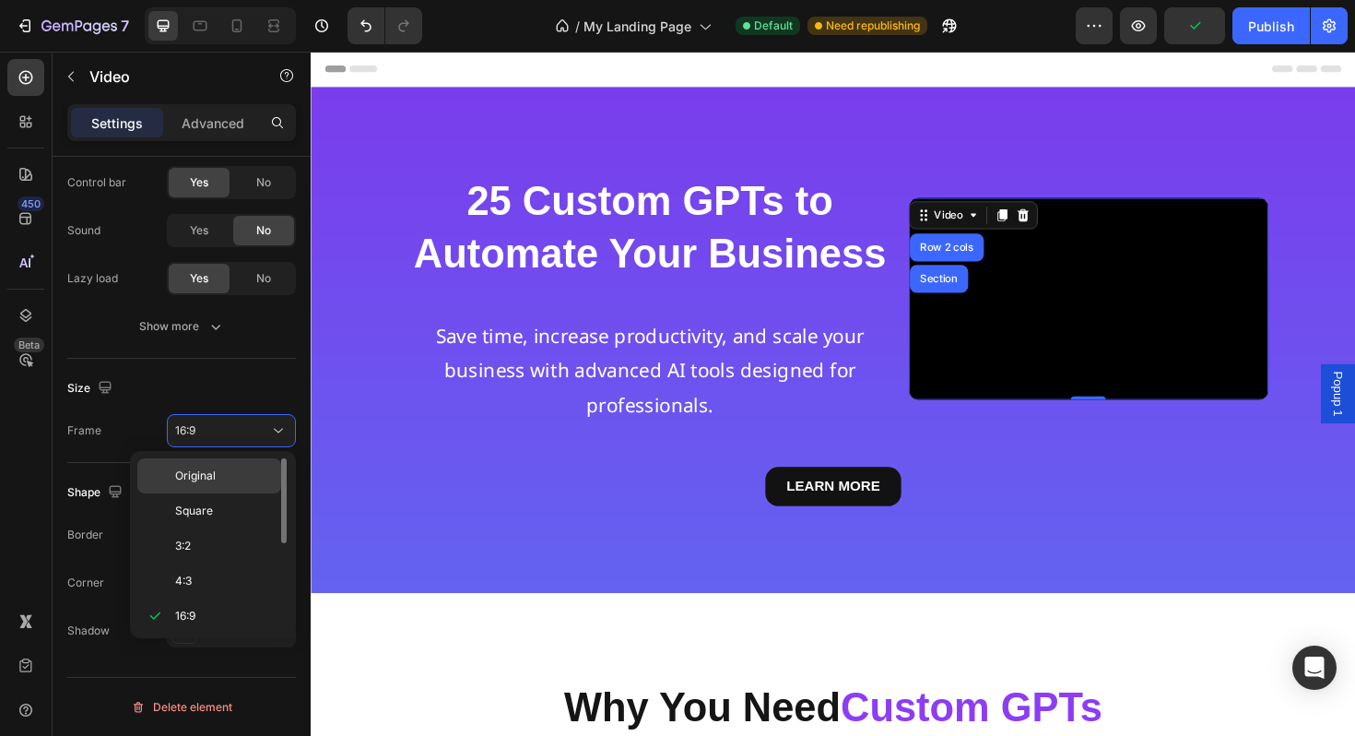
click at [226, 479] on p "Original" at bounding box center [224, 475] width 98 height 17
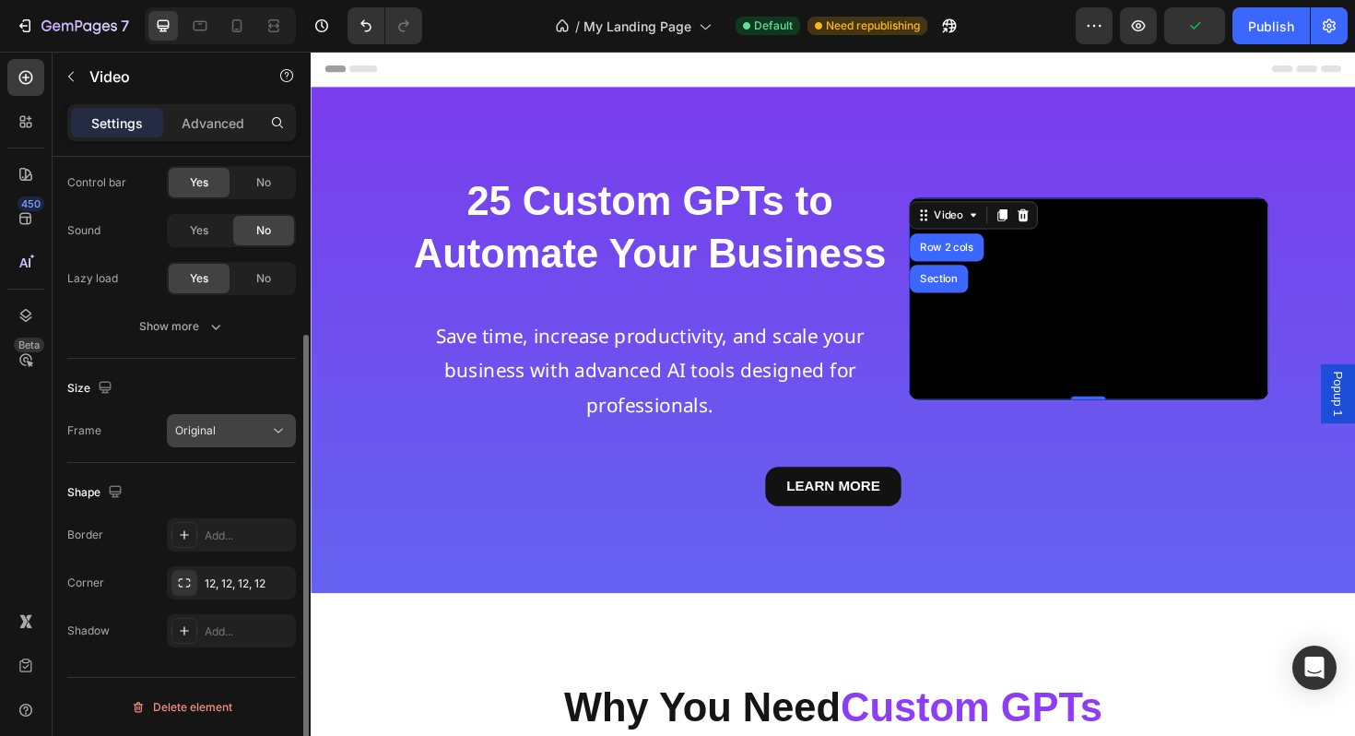
click at [243, 442] on button "Original" at bounding box center [231, 430] width 129 height 33
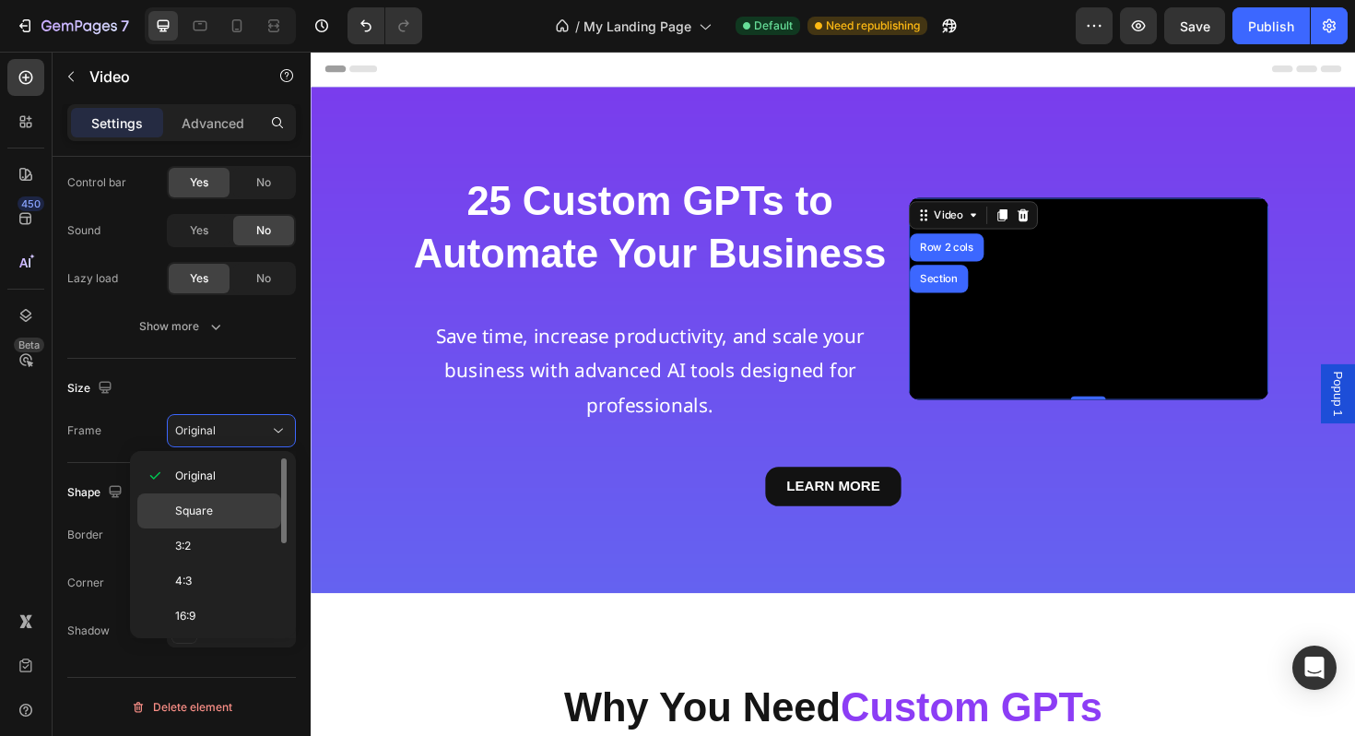
click at [236, 514] on p "Square" at bounding box center [224, 510] width 98 height 17
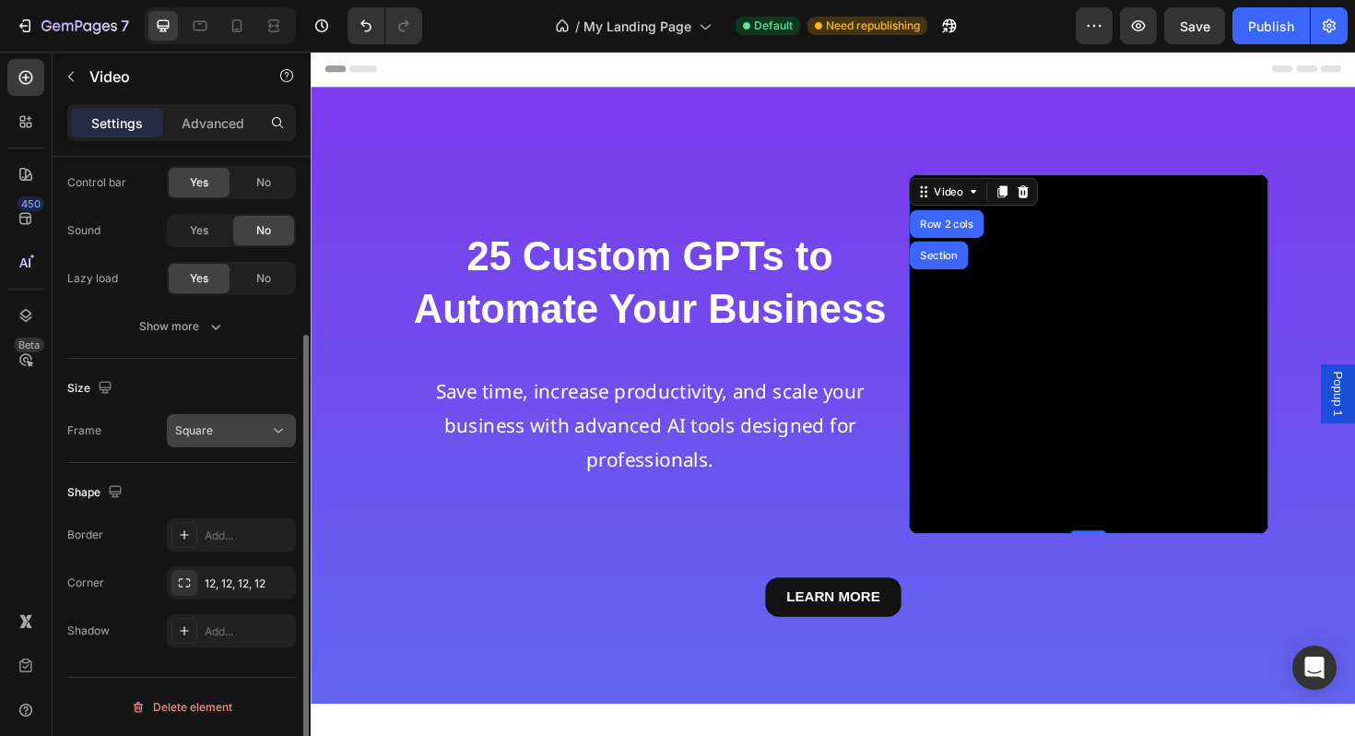
click at [256, 431] on div "Square" at bounding box center [222, 430] width 94 height 17
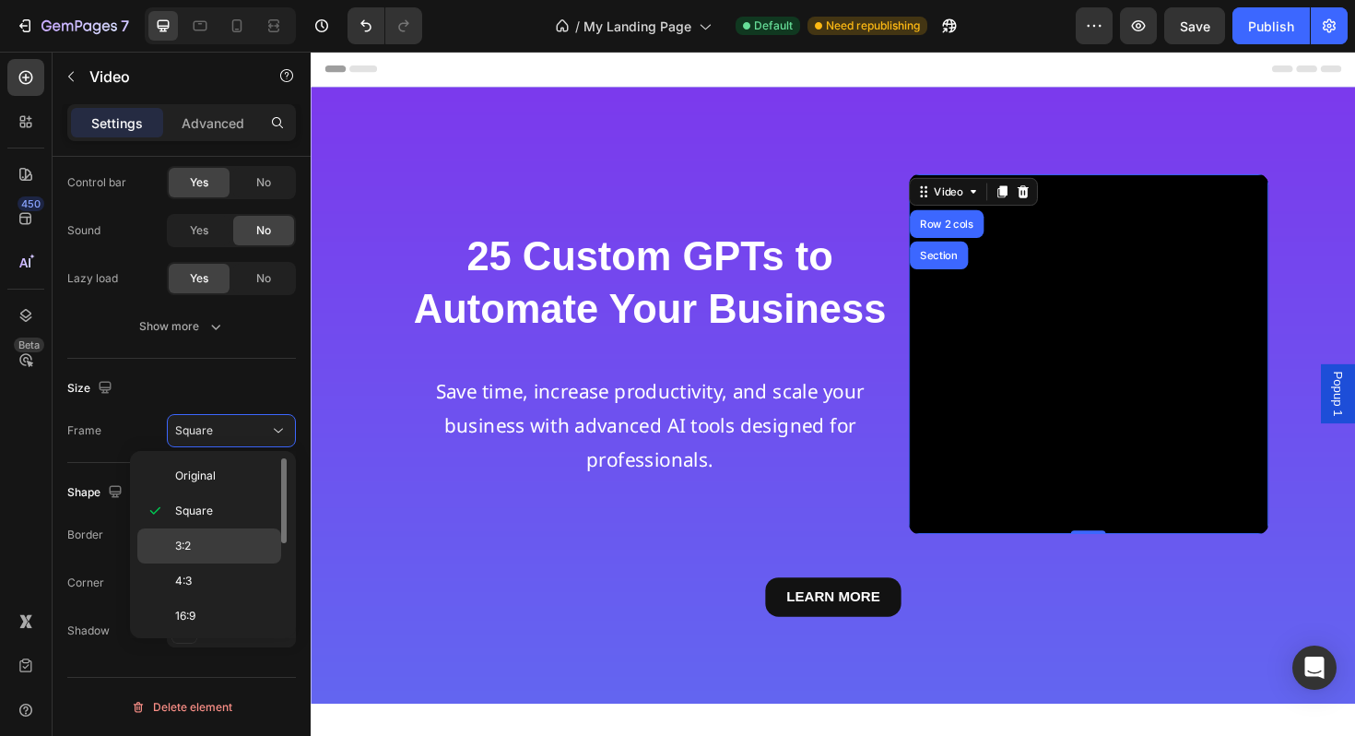
click at [225, 547] on p "3:2" at bounding box center [224, 545] width 98 height 17
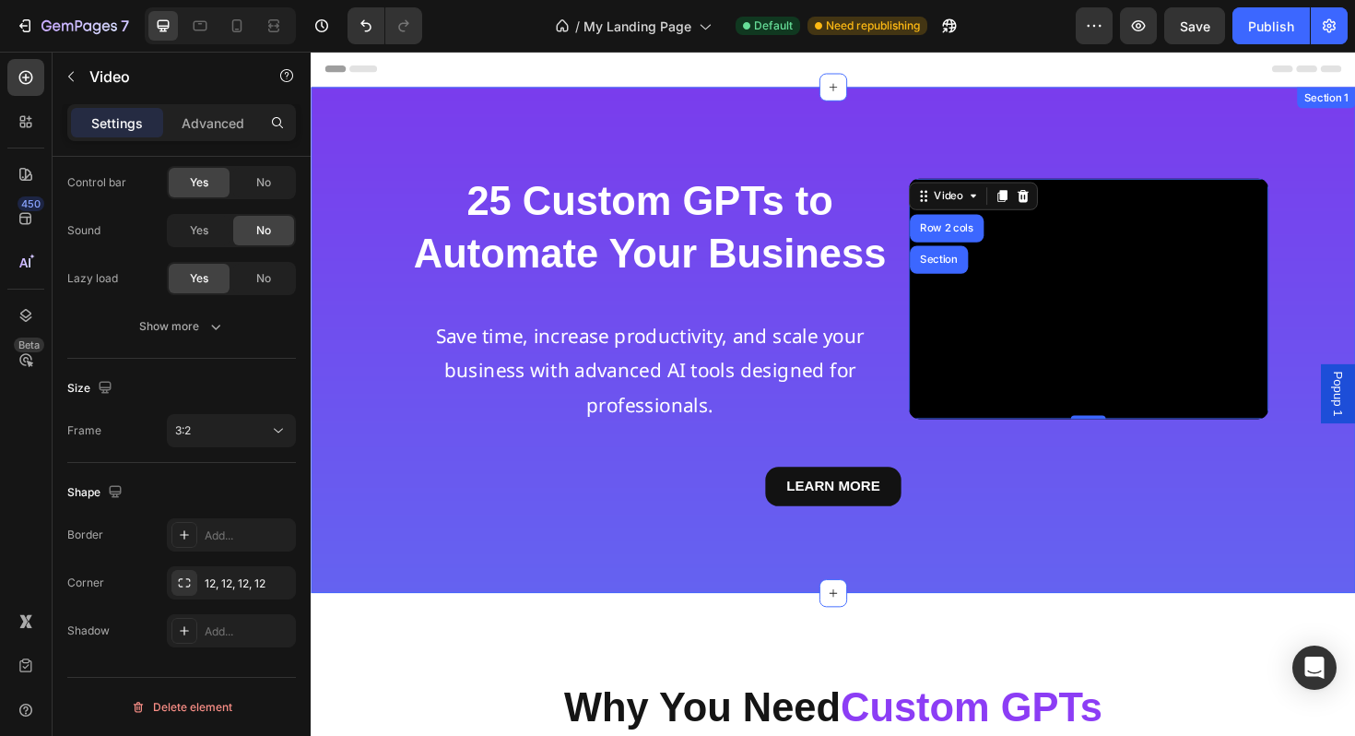
click at [1080, 494] on div "LEARN MORE Button" at bounding box center [864, 511] width 922 height 41
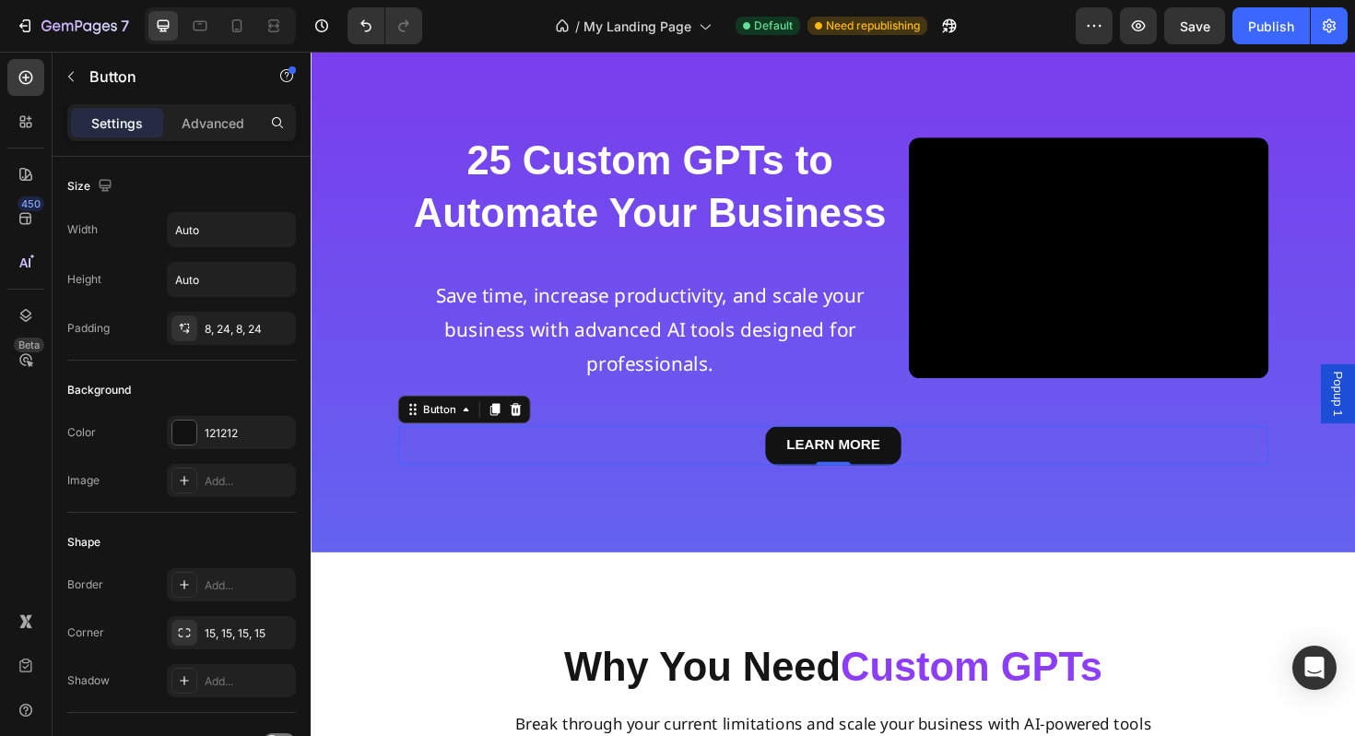
scroll to position [0, 0]
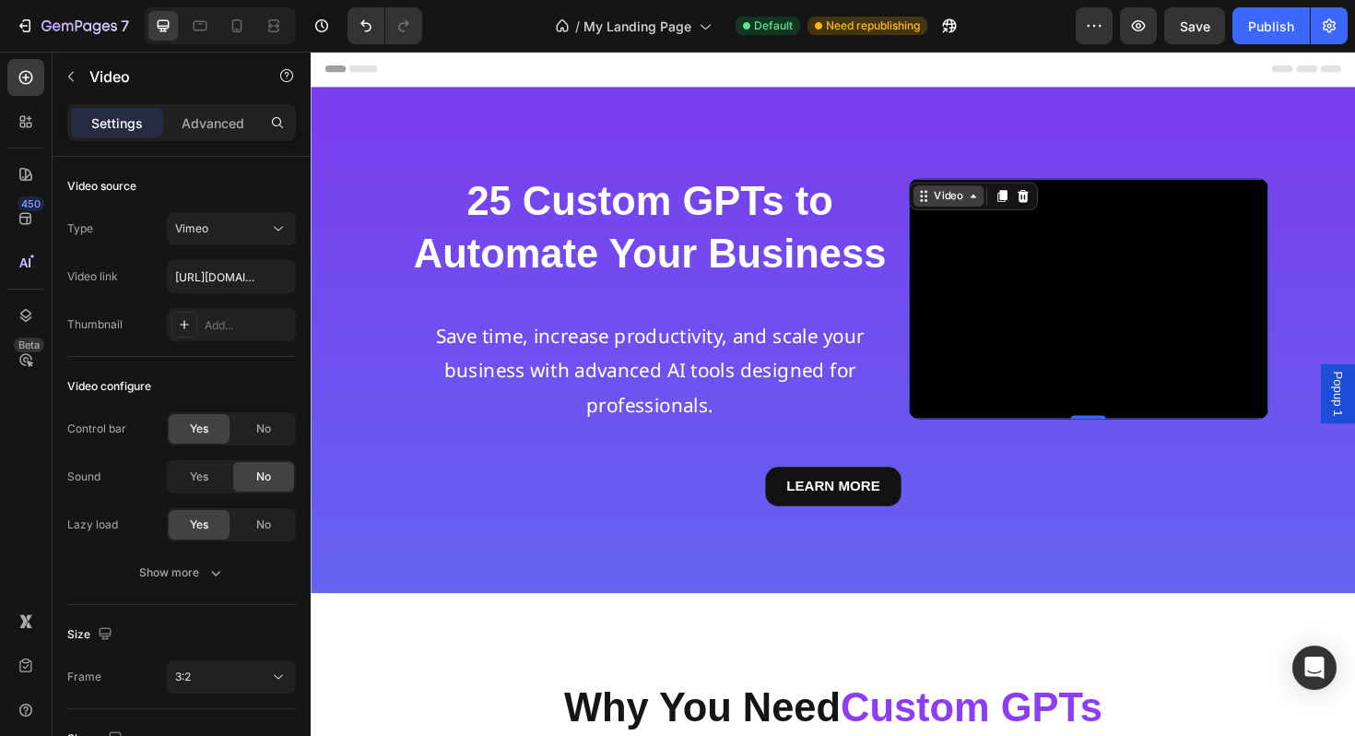
click at [962, 203] on div "Video" at bounding box center [986, 205] width 75 height 22
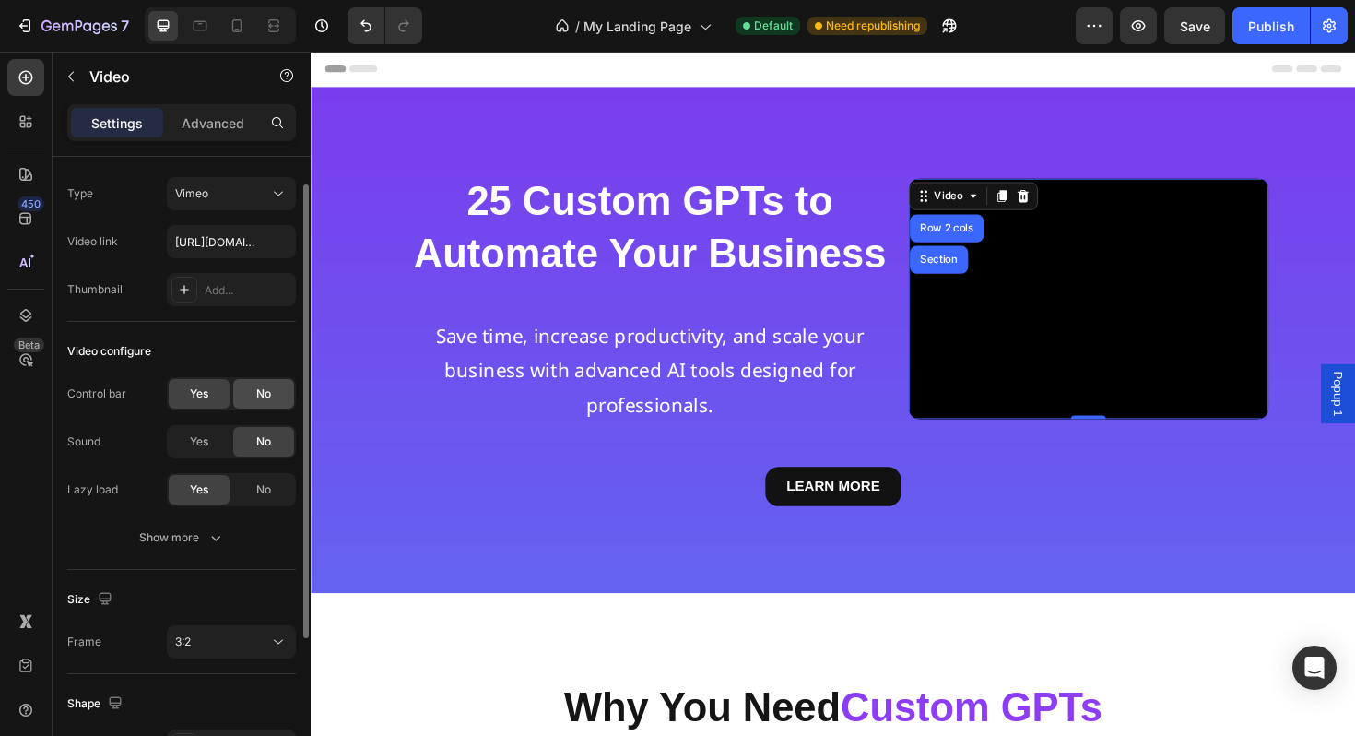
scroll to position [37, 0]
click at [200, 448] on div "Yes" at bounding box center [199, 440] width 61 height 30
click at [1288, 484] on div "25 Custom GPTs to Automate Your Business Heading Save time, increase productivi…" at bounding box center [864, 357] width 922 height 351
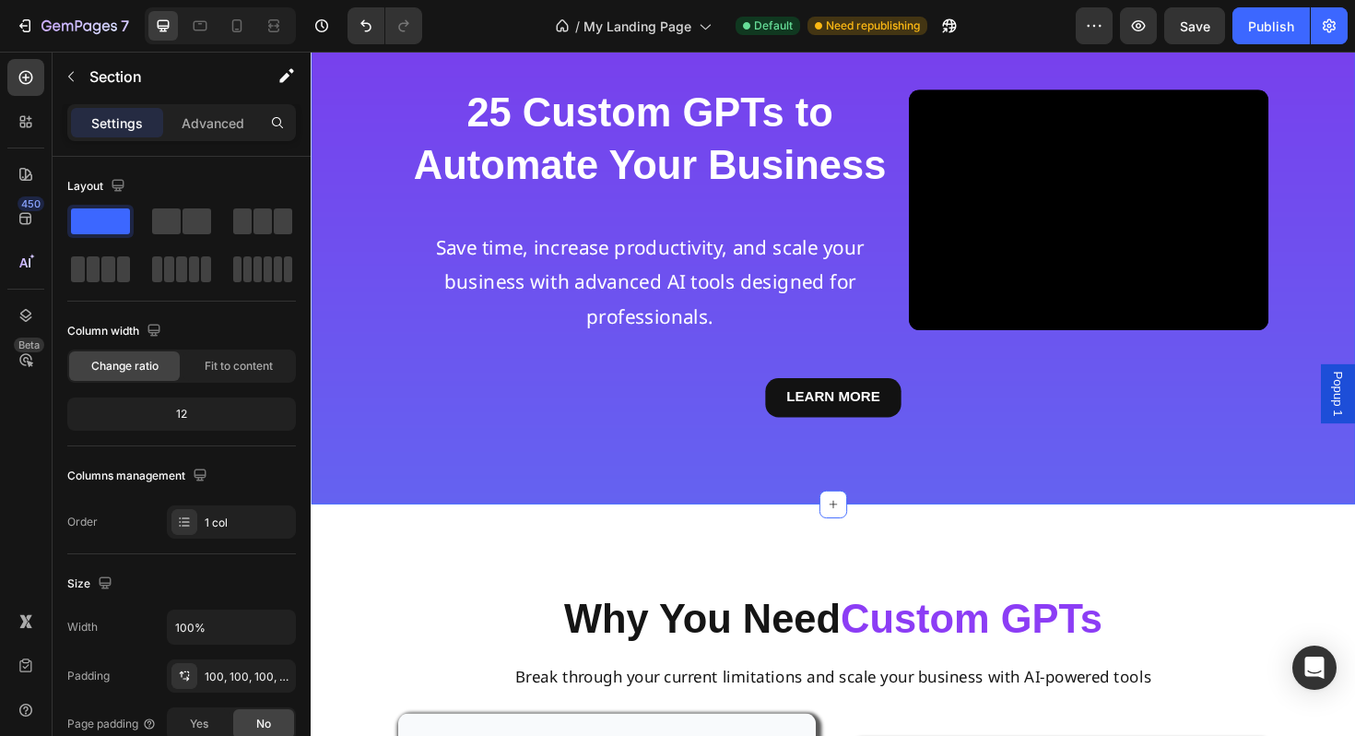
scroll to position [0, 0]
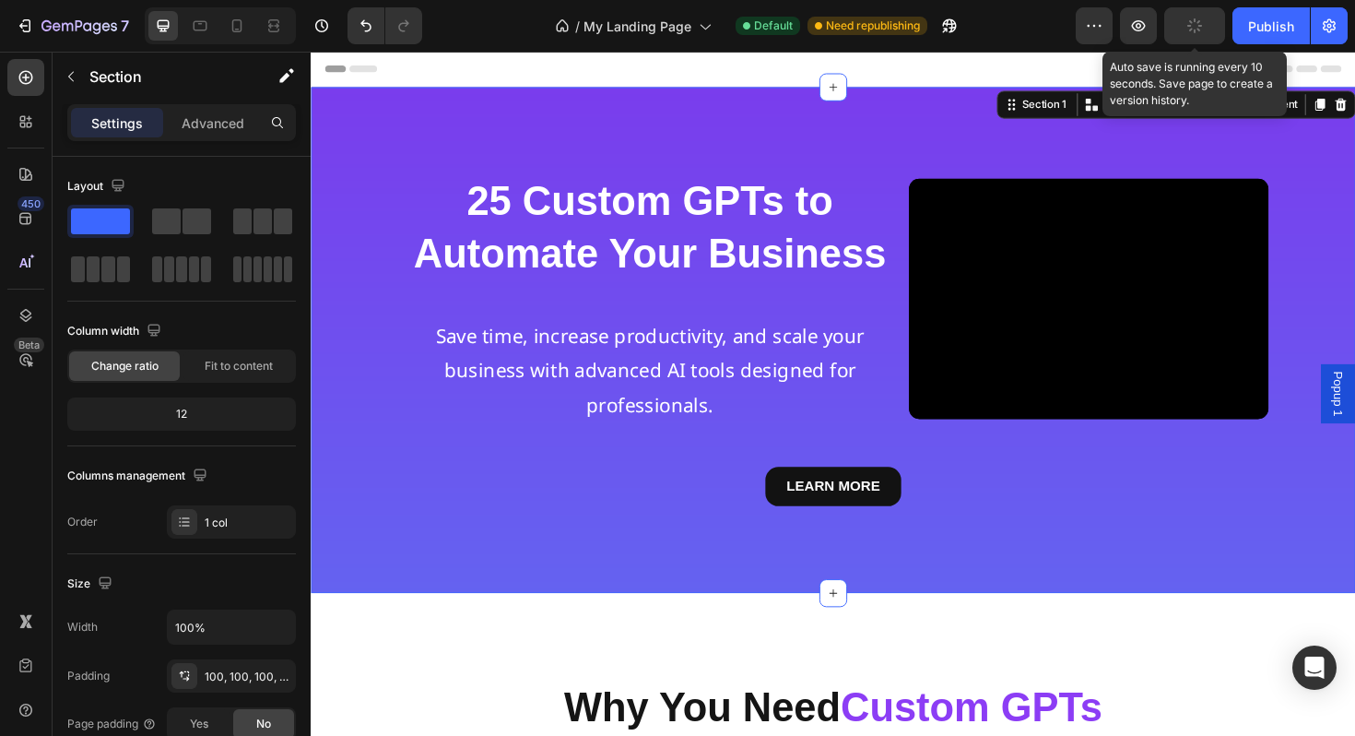
click at [1187, 29] on button "button" at bounding box center [1194, 25] width 61 height 37
click at [1146, 30] on icon "button" at bounding box center [1138, 26] width 18 height 18
click at [1186, 28] on span "Save" at bounding box center [1195, 26] width 30 height 16
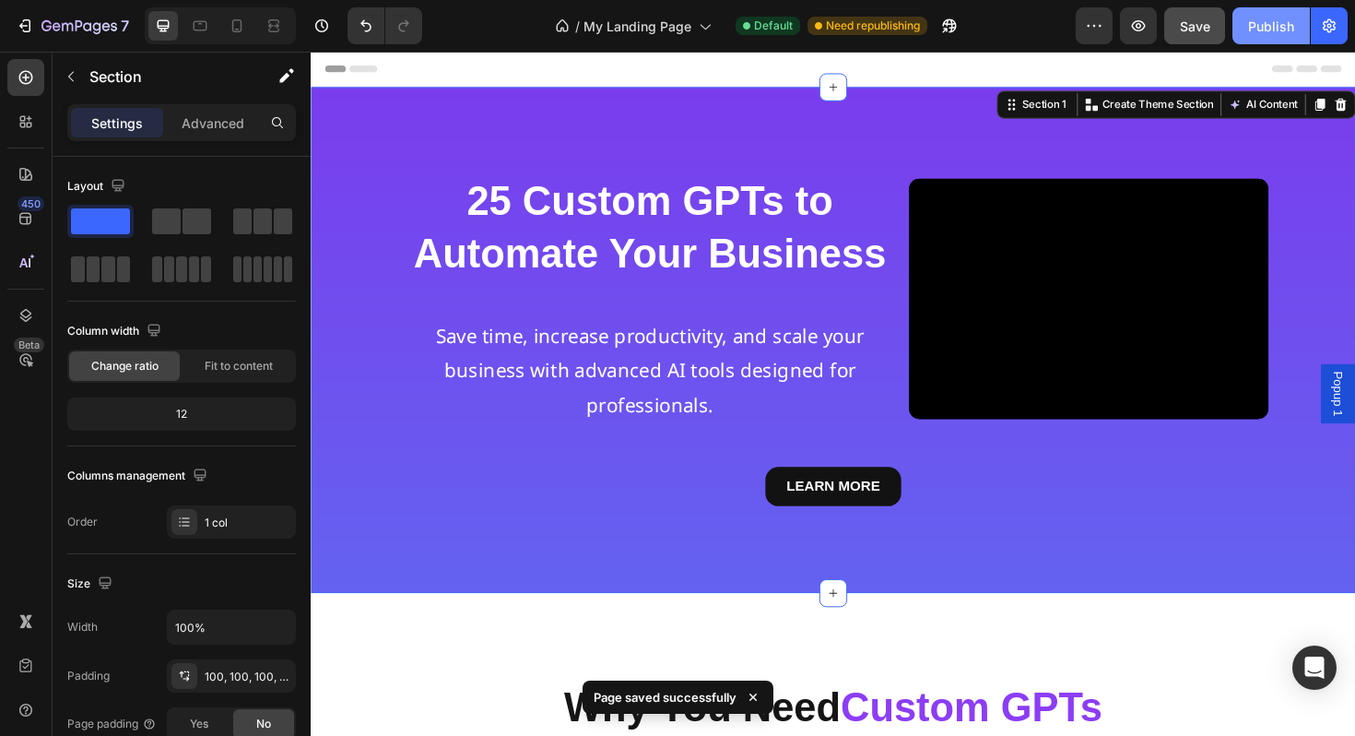
click at [1261, 27] on div "Publish" at bounding box center [1271, 26] width 46 height 19
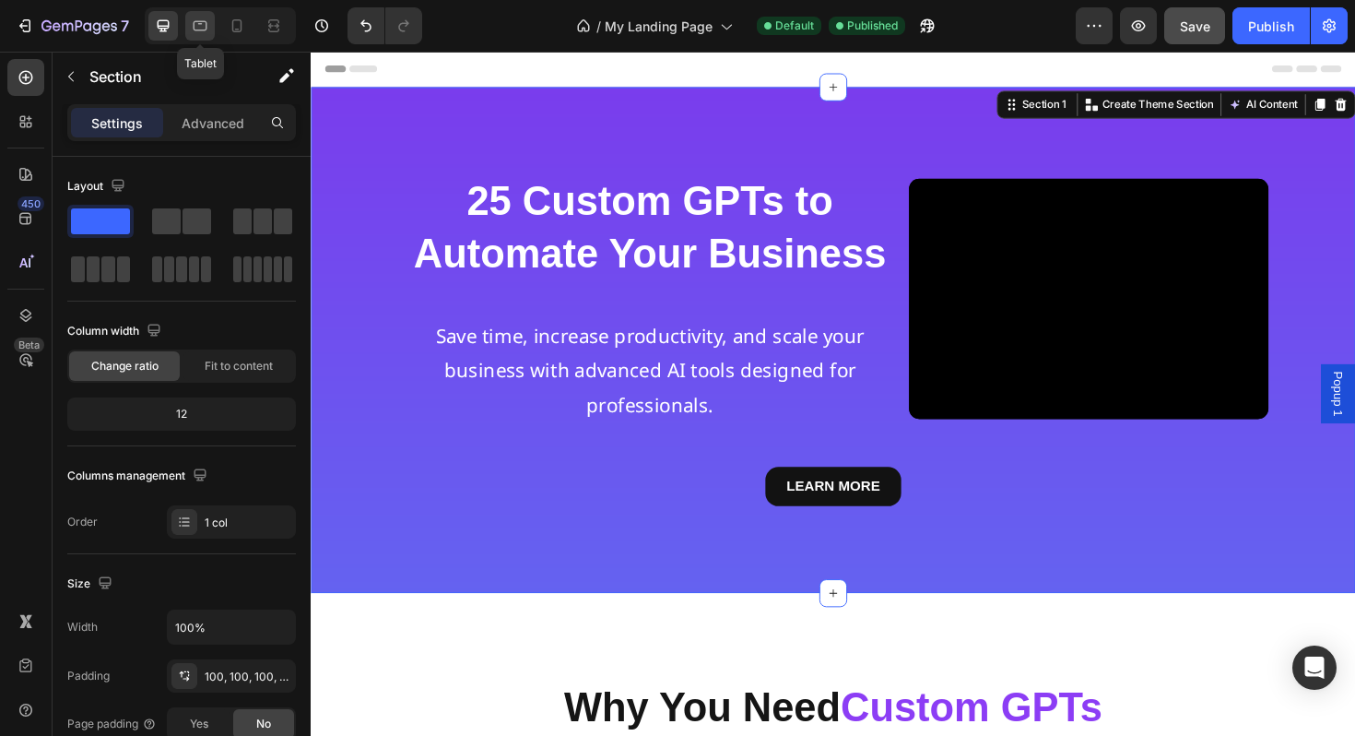
click at [207, 31] on icon at bounding box center [200, 26] width 18 height 18
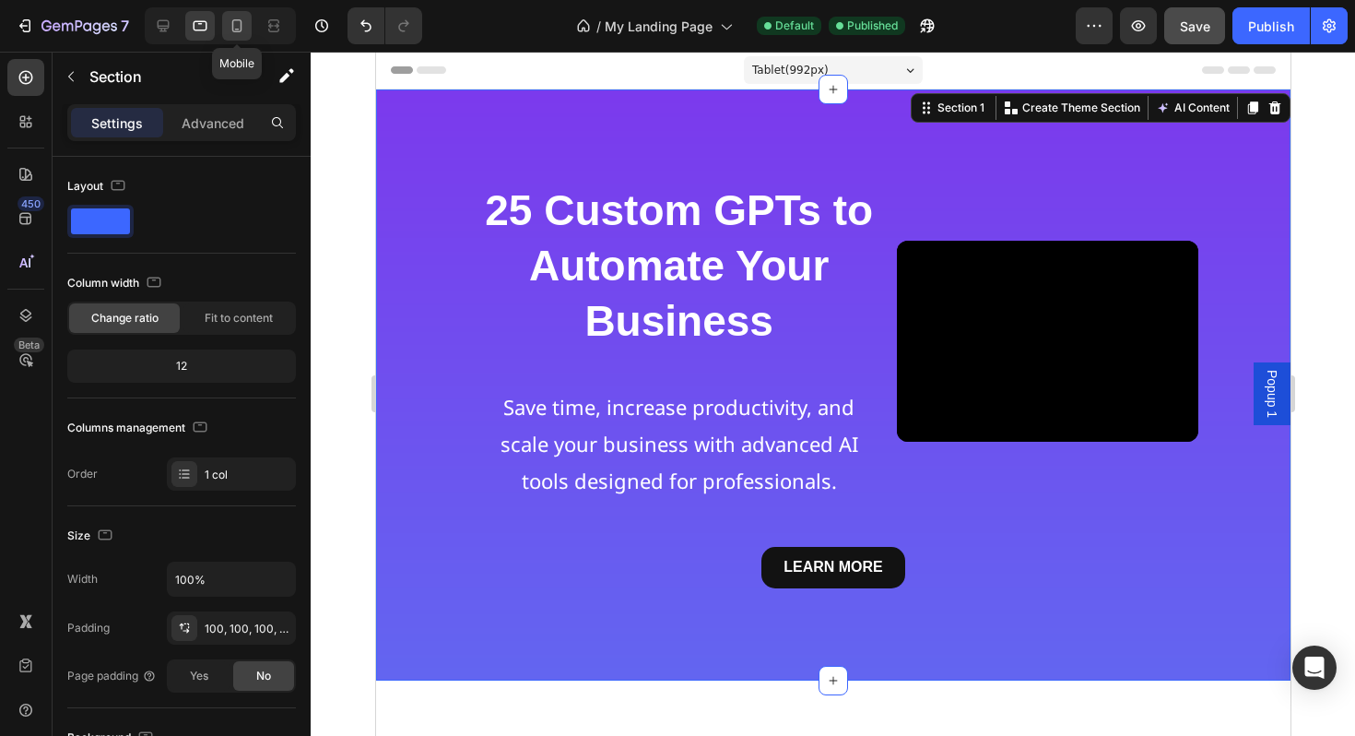
click at [234, 30] on icon at bounding box center [237, 26] width 18 height 18
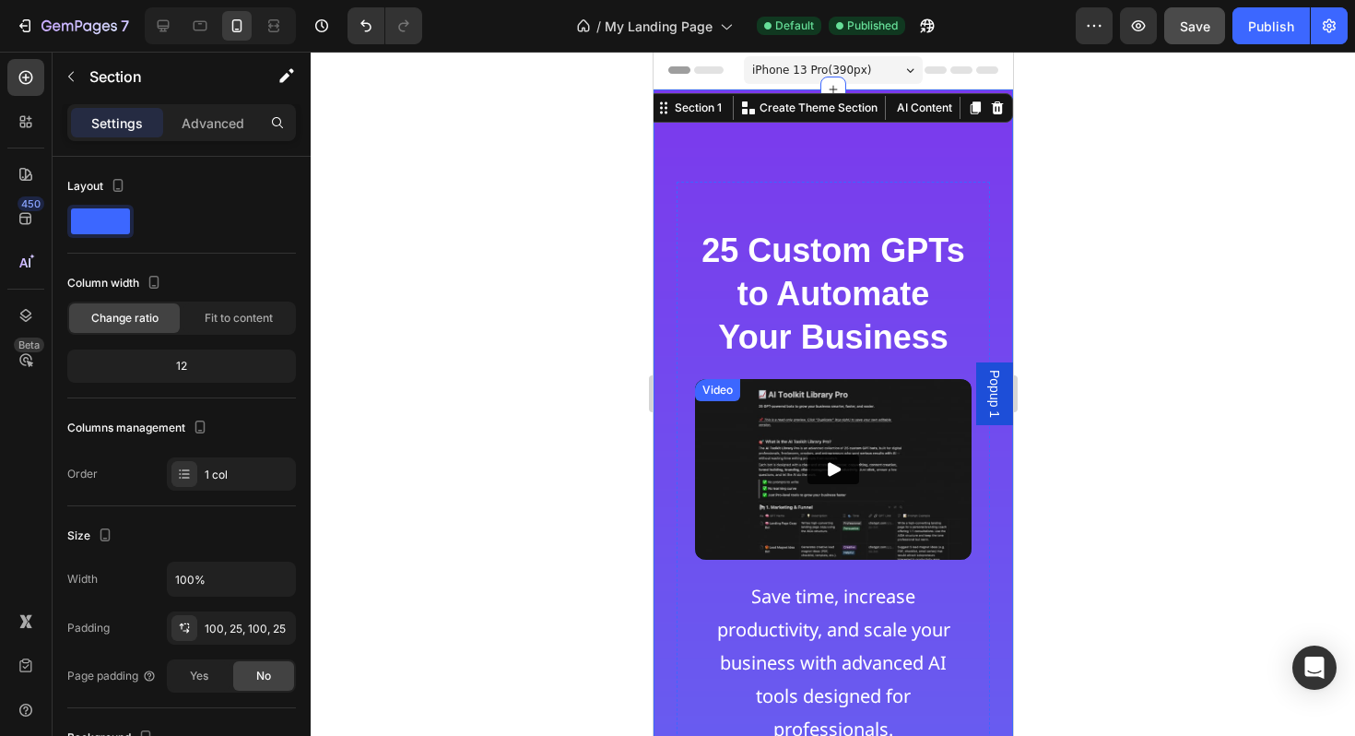
click at [714, 391] on div "Video" at bounding box center [717, 390] width 38 height 17
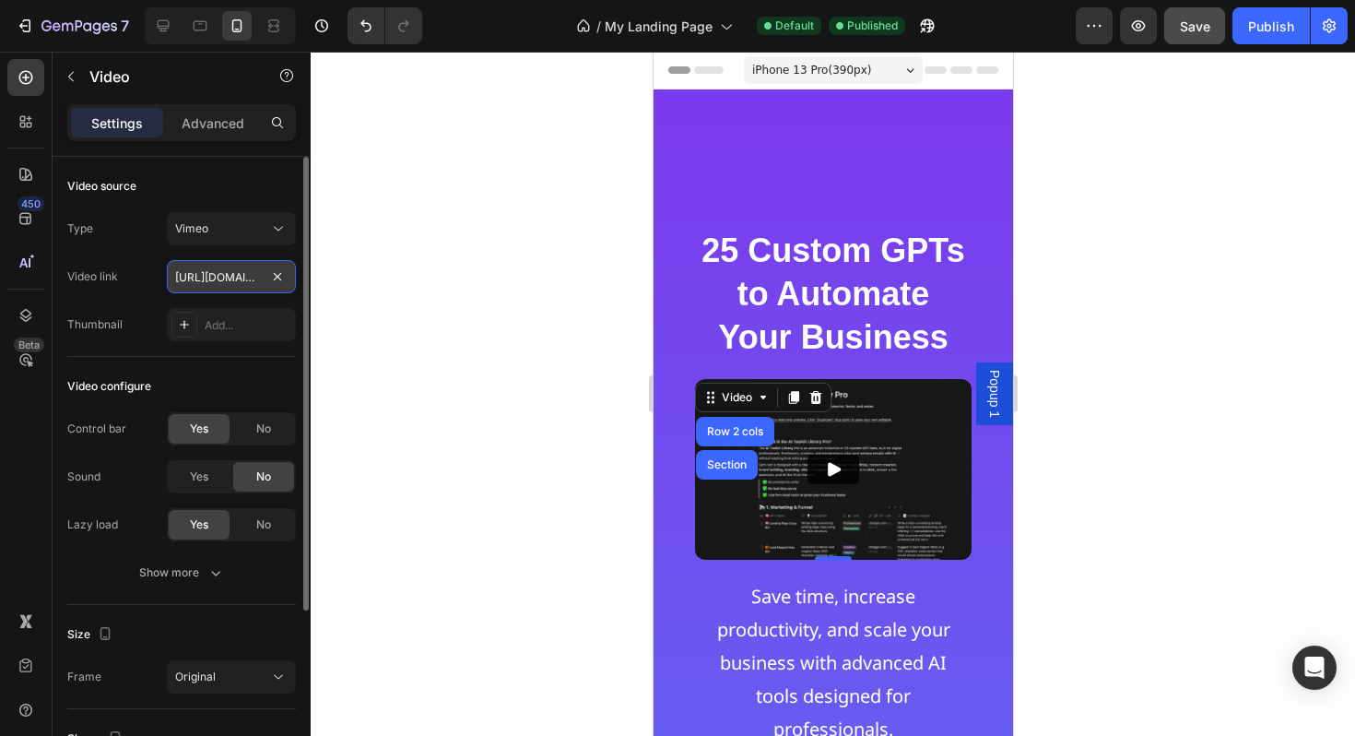
click at [250, 271] on input "[URL][DOMAIN_NAME]" at bounding box center [231, 276] width 129 height 33
paste input "13621355?share=copy"
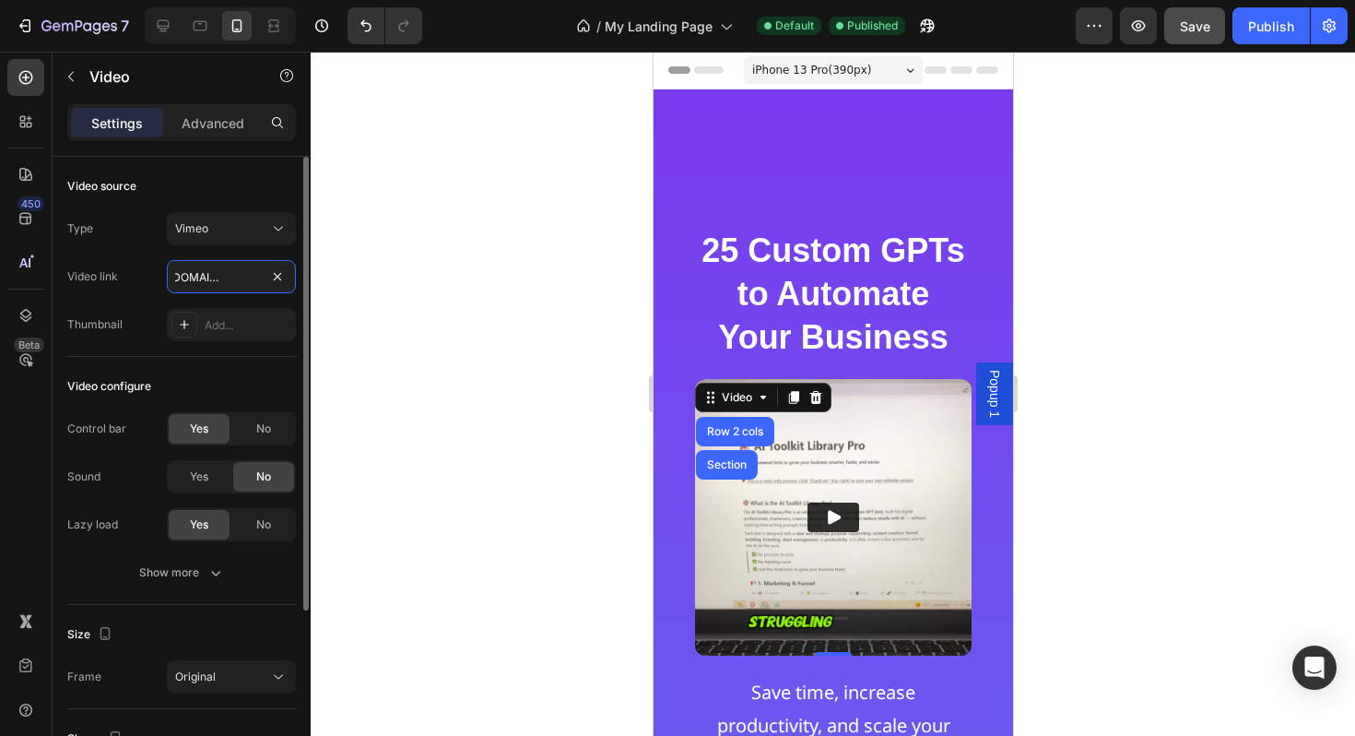
type input "[URL][DOMAIN_NAME]"
click at [147, 281] on div "Video link [URL][DOMAIN_NAME]" at bounding box center [181, 276] width 229 height 33
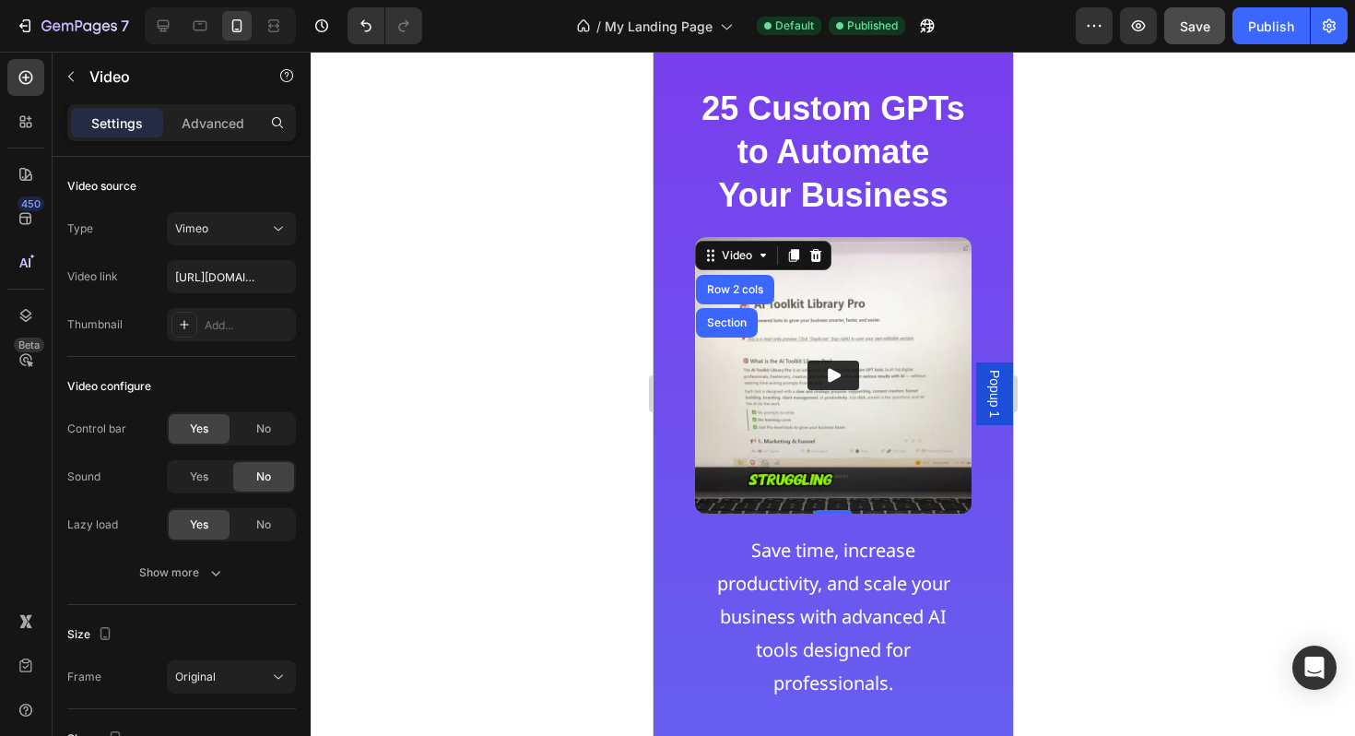
scroll to position [152, 0]
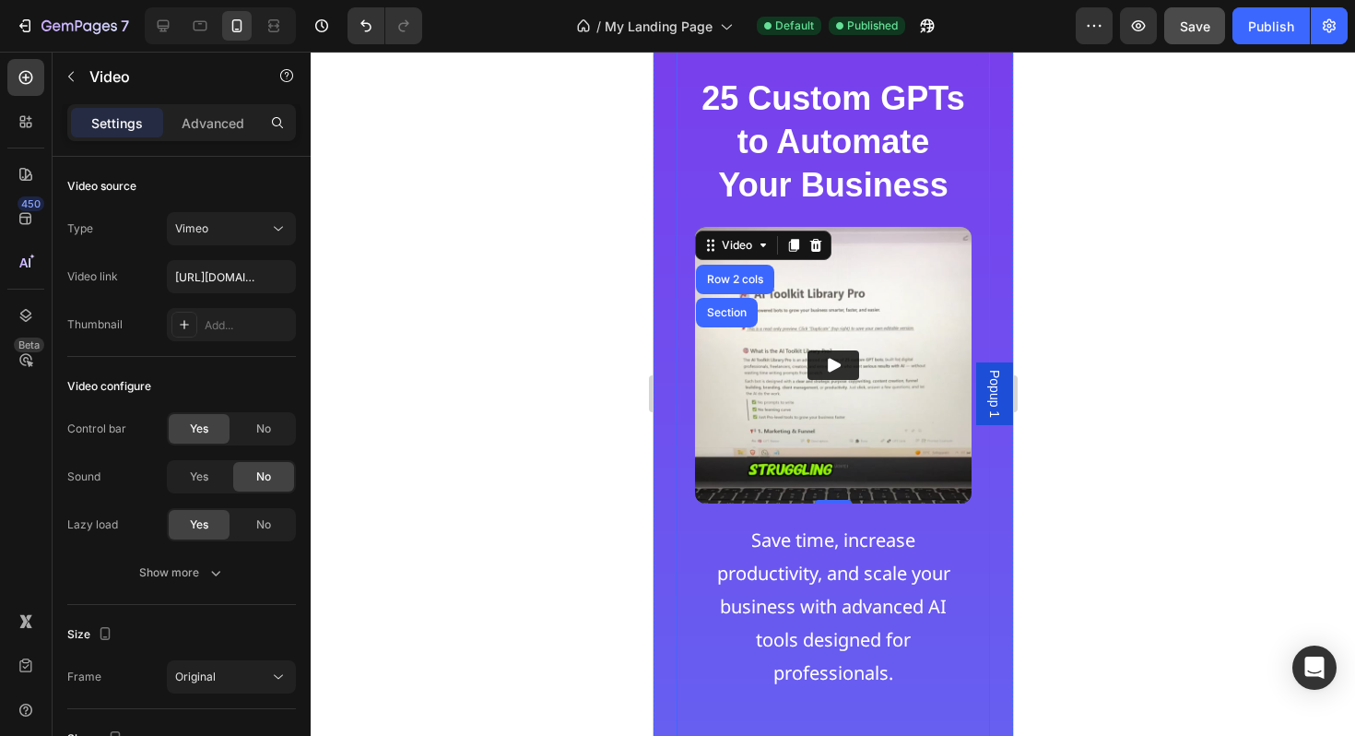
click at [985, 579] on div "25 Custom GPTs to Automate Your Business Heading Video Row 2 cols Section 0 Sav…" at bounding box center [832, 384] width 313 height 708
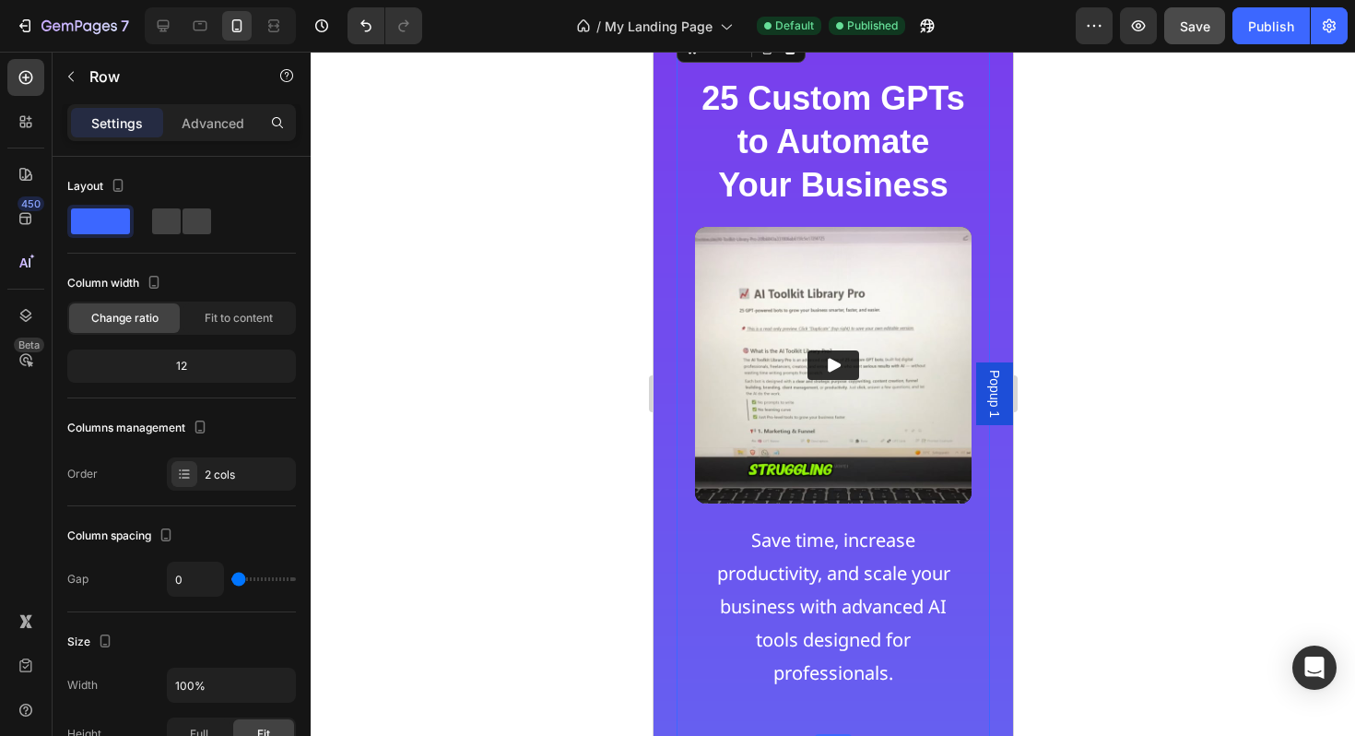
scroll to position [207, 0]
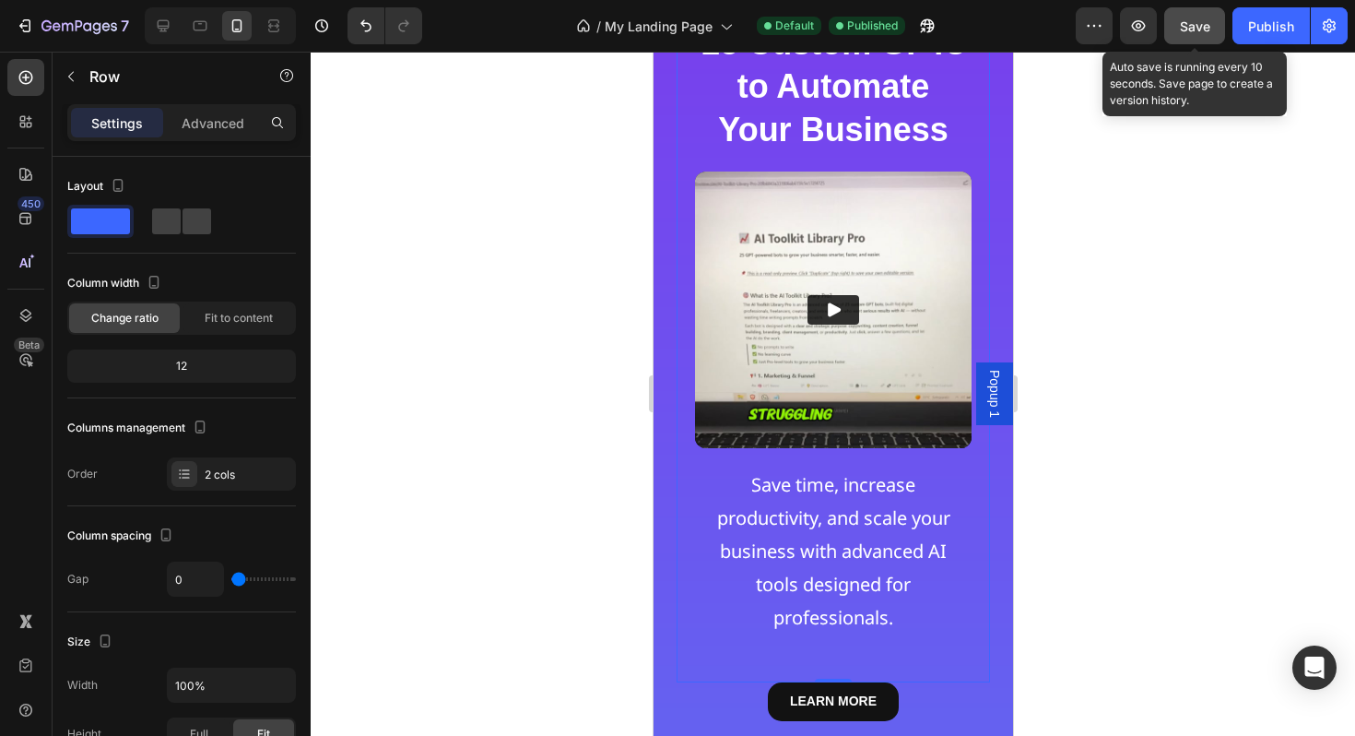
click at [1189, 29] on span "Save" at bounding box center [1195, 26] width 30 height 16
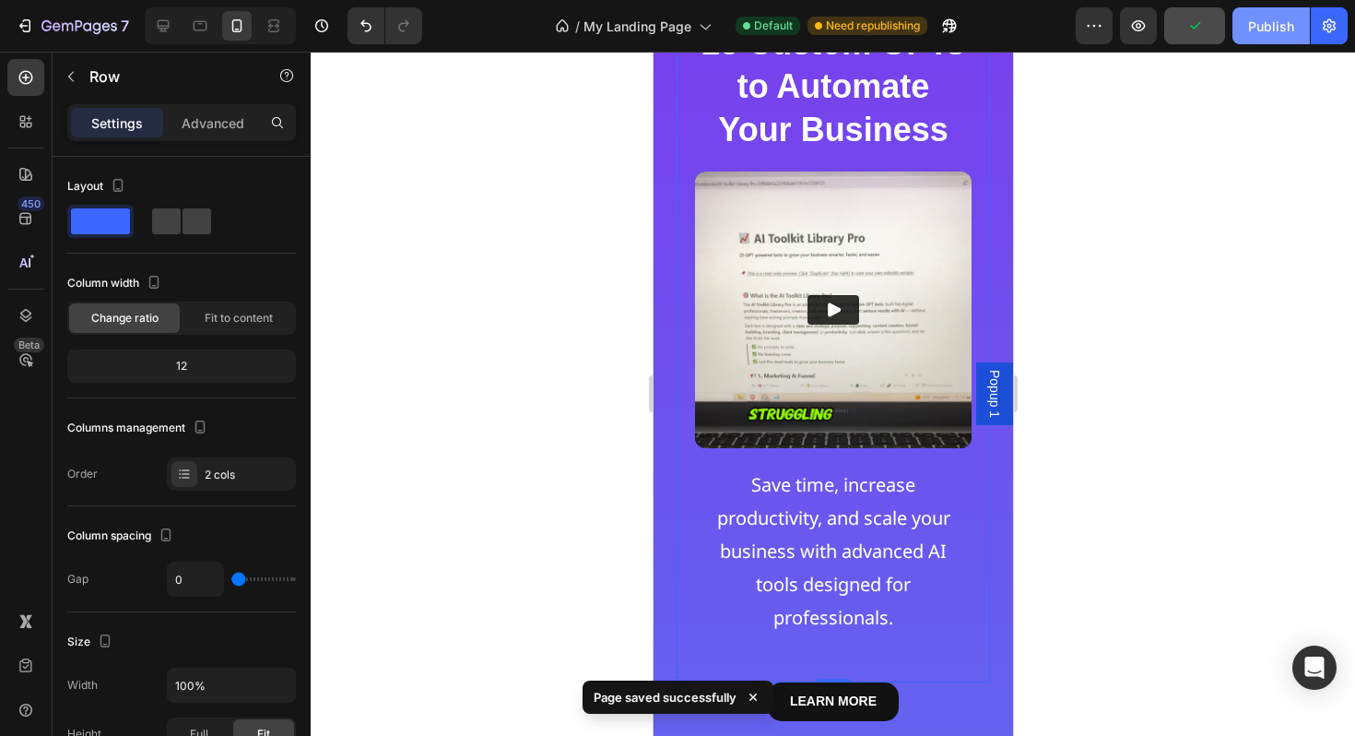
click at [1262, 19] on div "Publish" at bounding box center [1271, 26] width 46 height 19
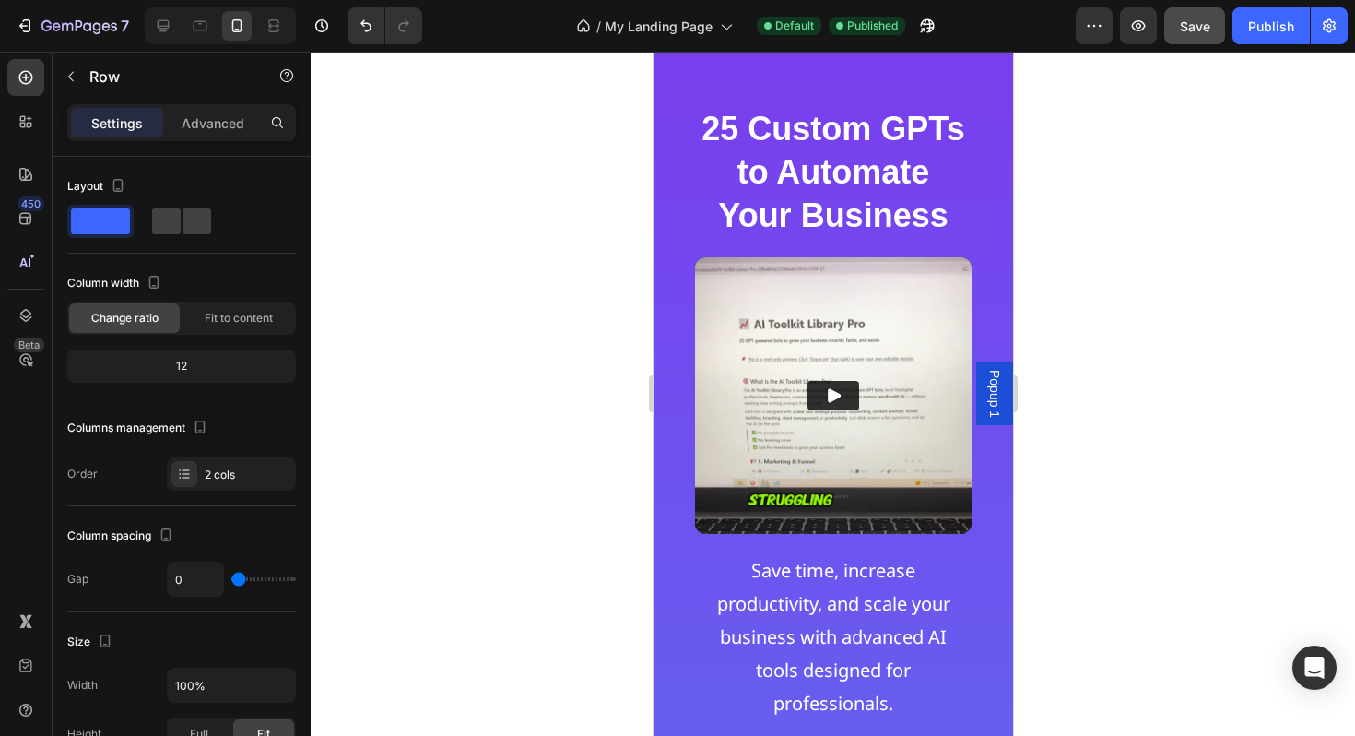
scroll to position [0, 0]
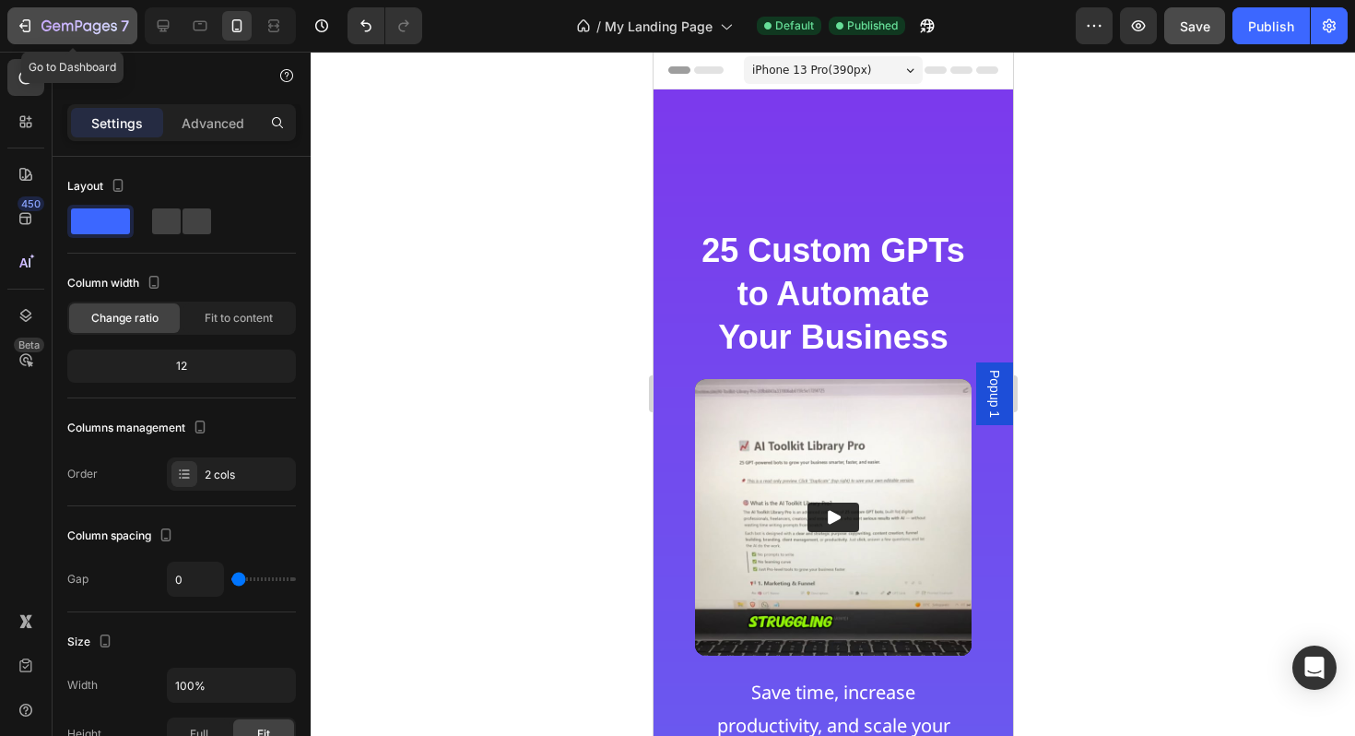
click at [86, 29] on icon "button" at bounding box center [79, 27] width 76 height 16
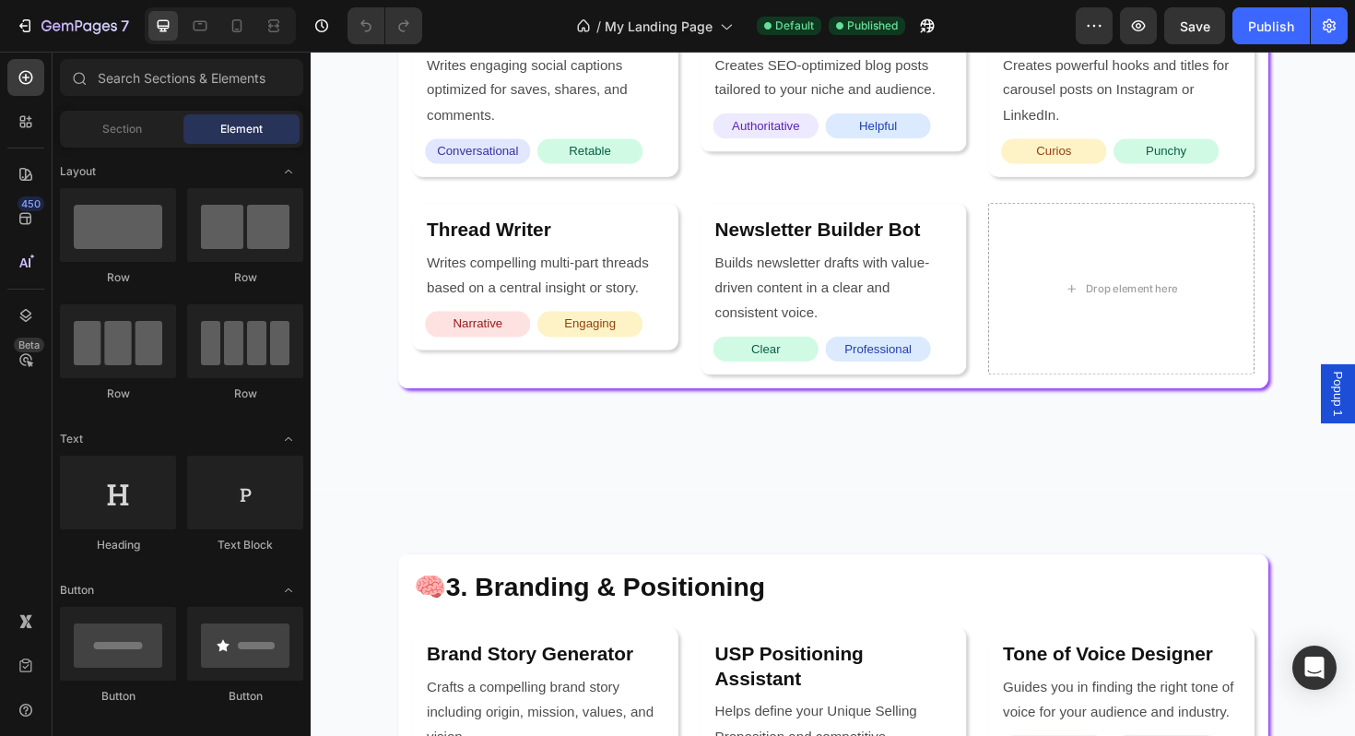
scroll to position [2910, 0]
